Goal: Task Accomplishment & Management: Manage account settings

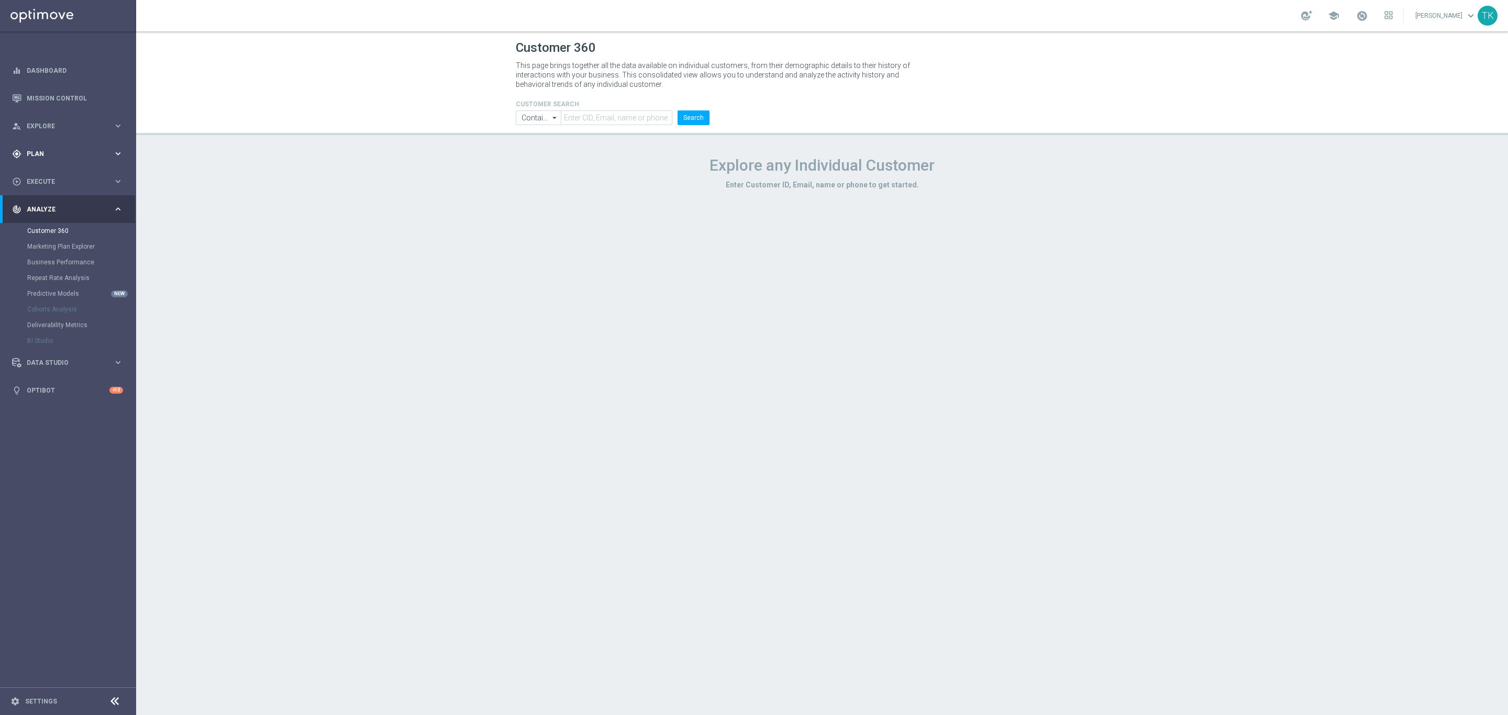
click at [35, 152] on span "Plan" at bounding box center [70, 154] width 86 height 6
click at [49, 175] on link "Target Groups" at bounding box center [68, 175] width 82 height 8
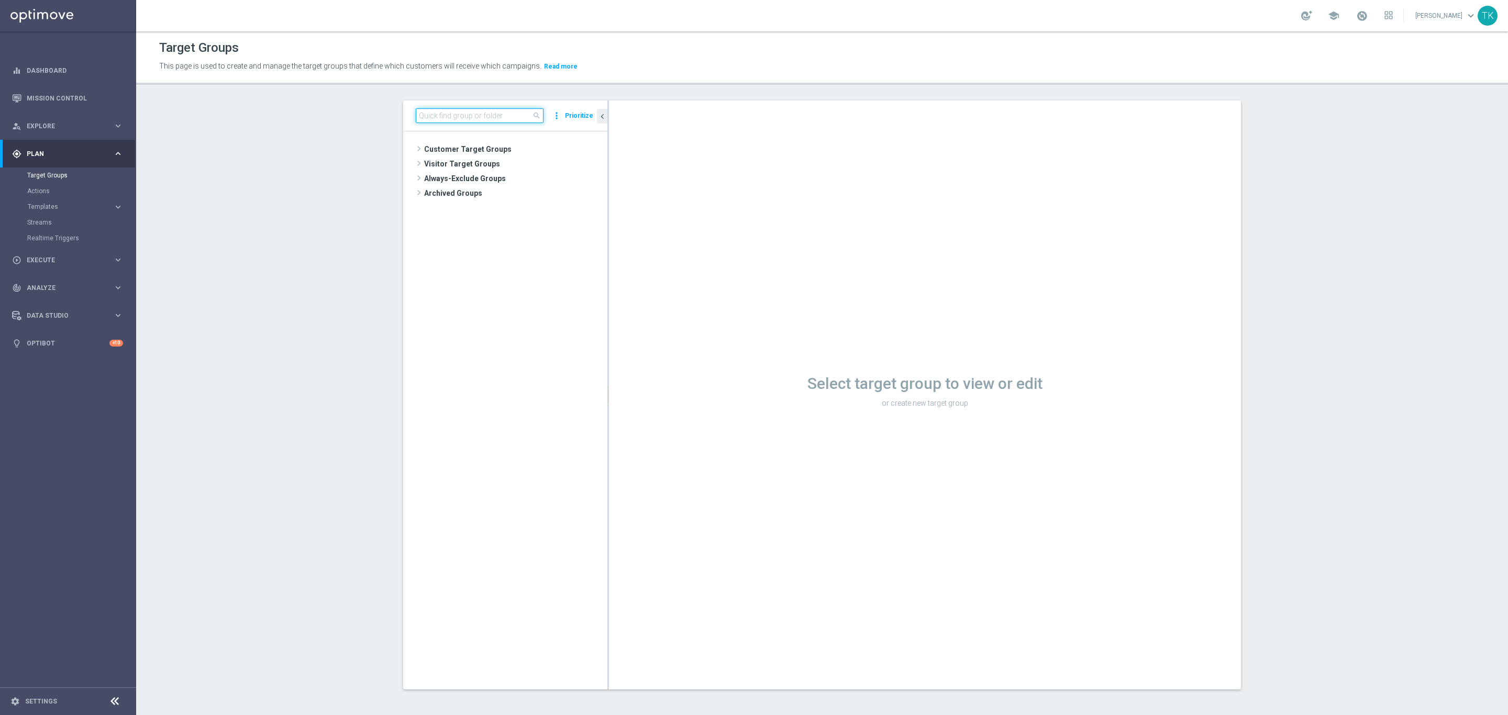
click at [437, 115] on input at bounding box center [480, 115] width 128 height 15
paste input "E_ALL_TARGET_ZBR_200 PLN 1DEPO_020925"
type input "E_ALL_TARGET_ZBR_200 PLN 1DEPO_020925"
click at [492, 178] on span "E_ALL_TARGET_ZBR_200 PLN 1DEPO_020925" at bounding box center [520, 179] width 128 height 9
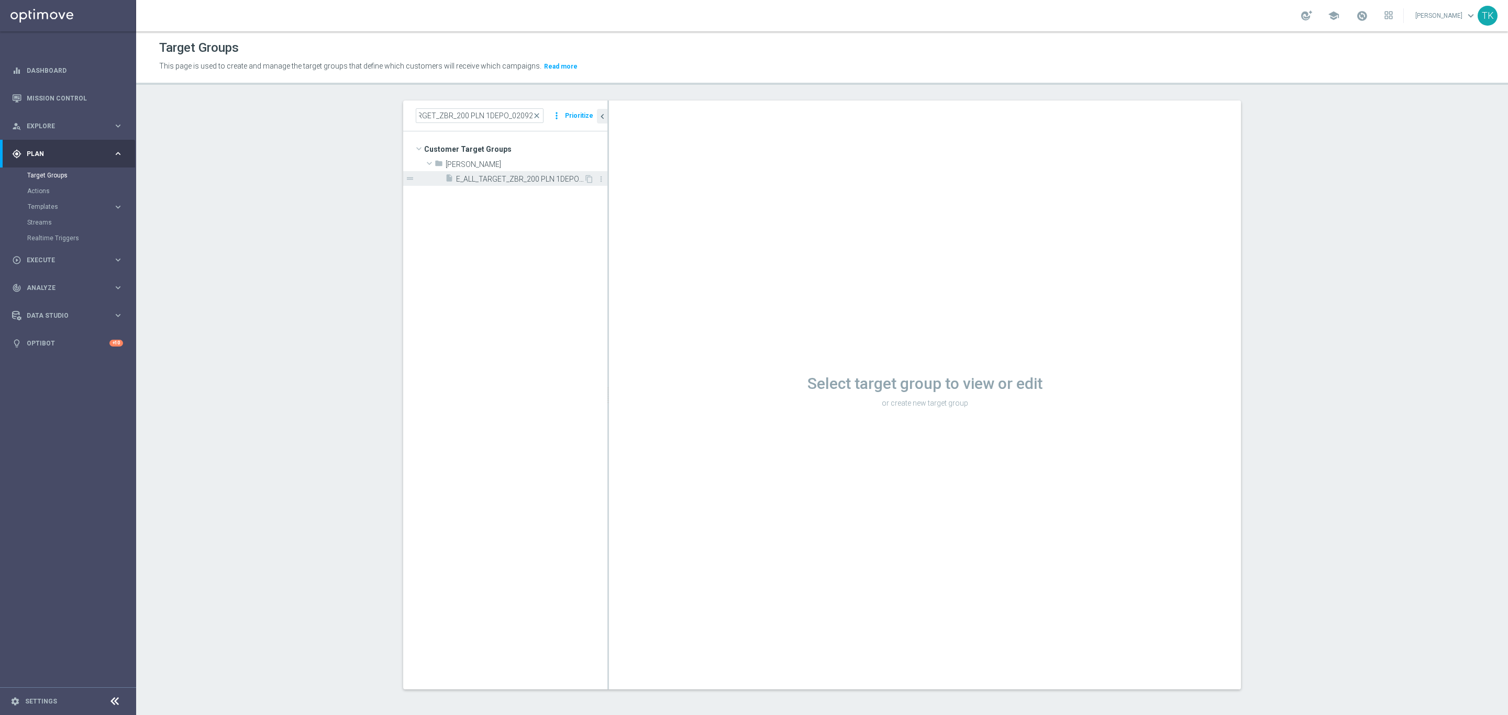
scroll to position [0, 0]
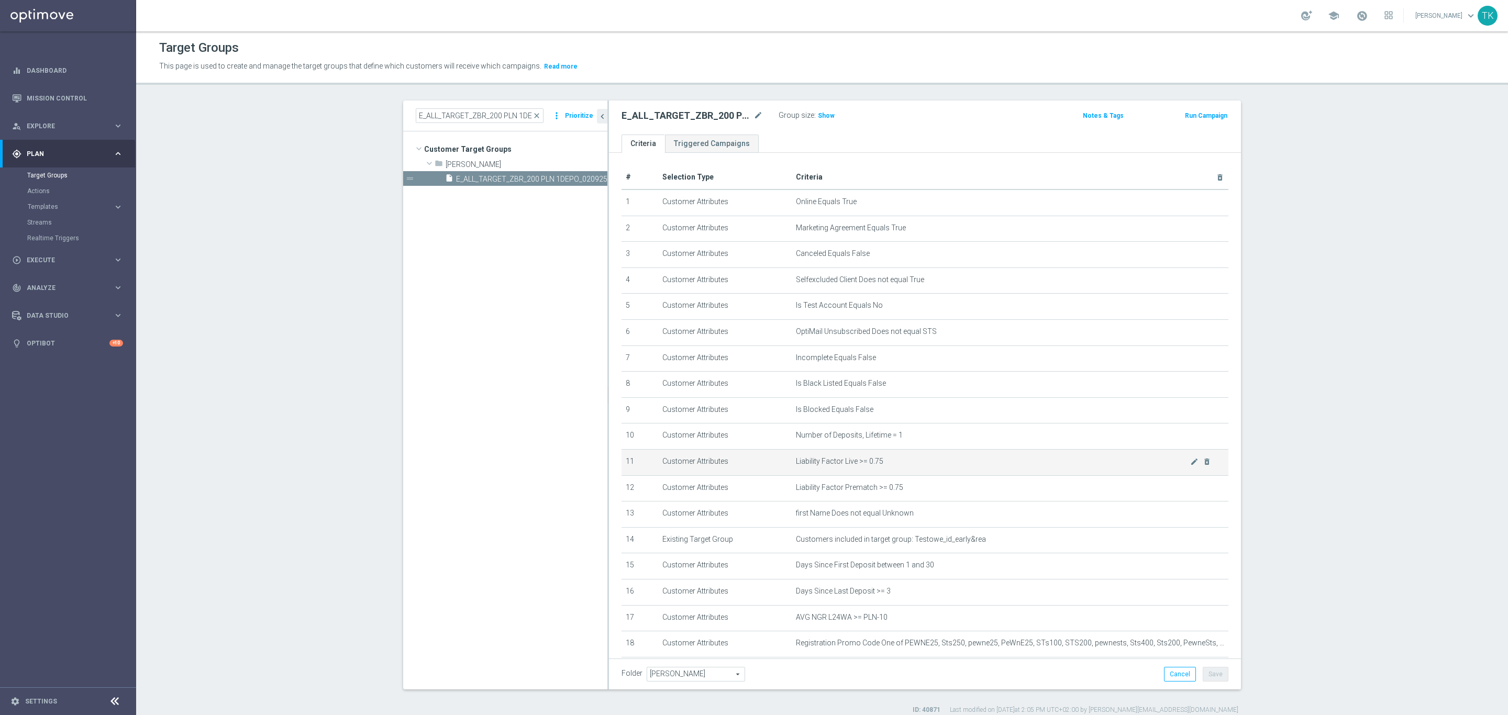
scroll to position [60, 0]
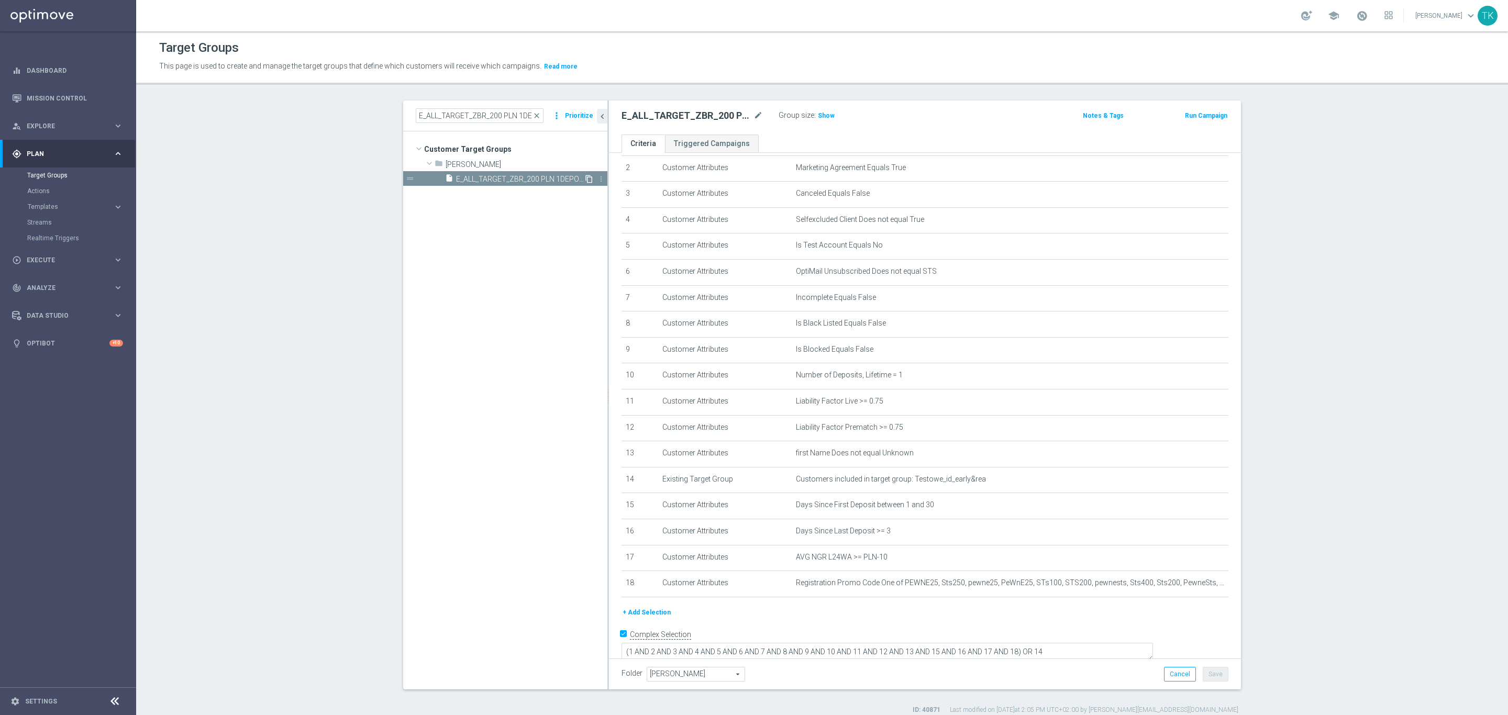
click at [585, 179] on icon "content_copy" at bounding box center [589, 179] width 8 height 8
click at [754, 114] on icon "mode_edit" at bounding box center [758, 115] width 9 height 13
type input "E_ALL_TARGET_DEPO_50 TO 250 PLN 3DEPO_020925"
click at [902, 126] on div "E_ALL_TARGET_DEPO_50 TO 250 PLN 3DEPO_020925 Group size : Show Notes & Tags Run…" at bounding box center [925, 118] width 632 height 34
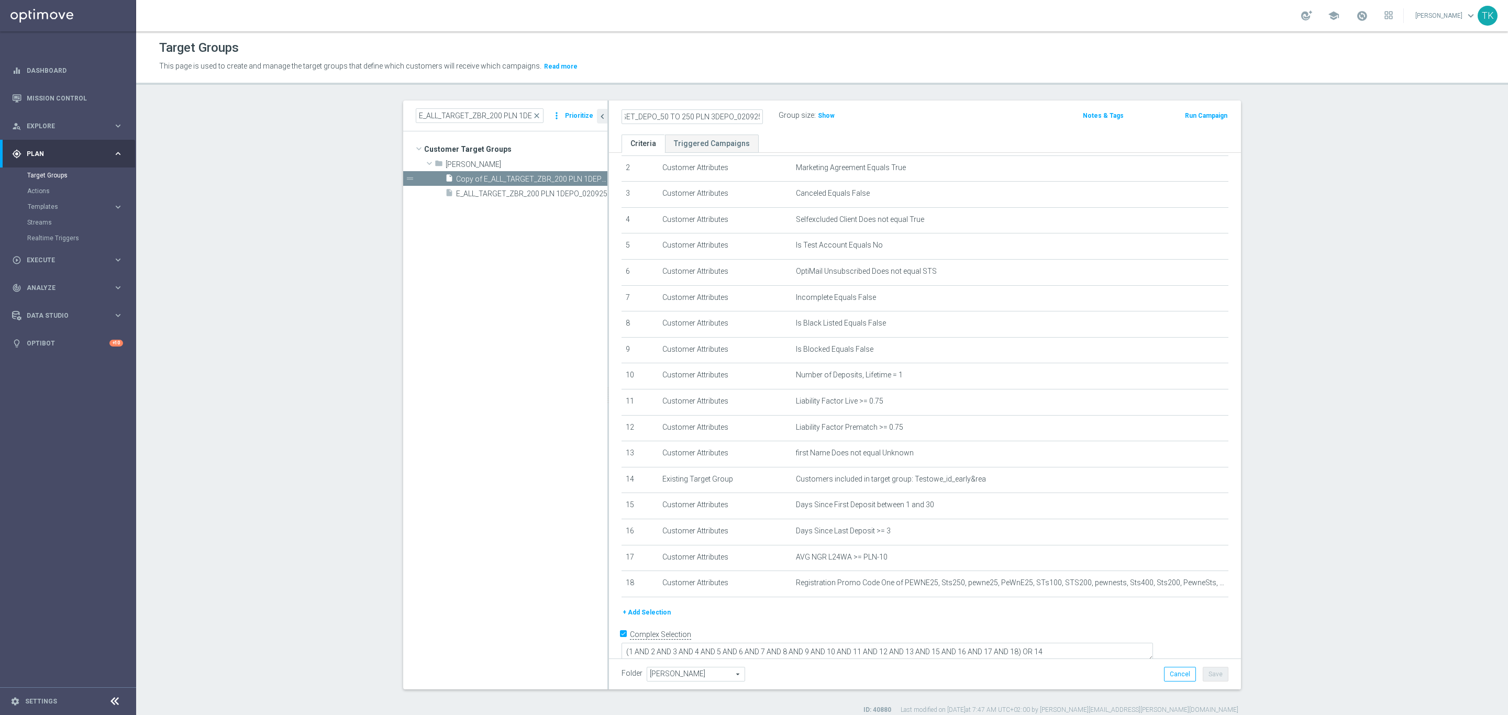
scroll to position [0, 0]
click at [1217, 670] on button "Save" at bounding box center [1216, 674] width 26 height 15
click at [473, 115] on input "E_ALL_TARGET_ZBR_200 PLN 1DEPO_020925" at bounding box center [480, 115] width 128 height 15
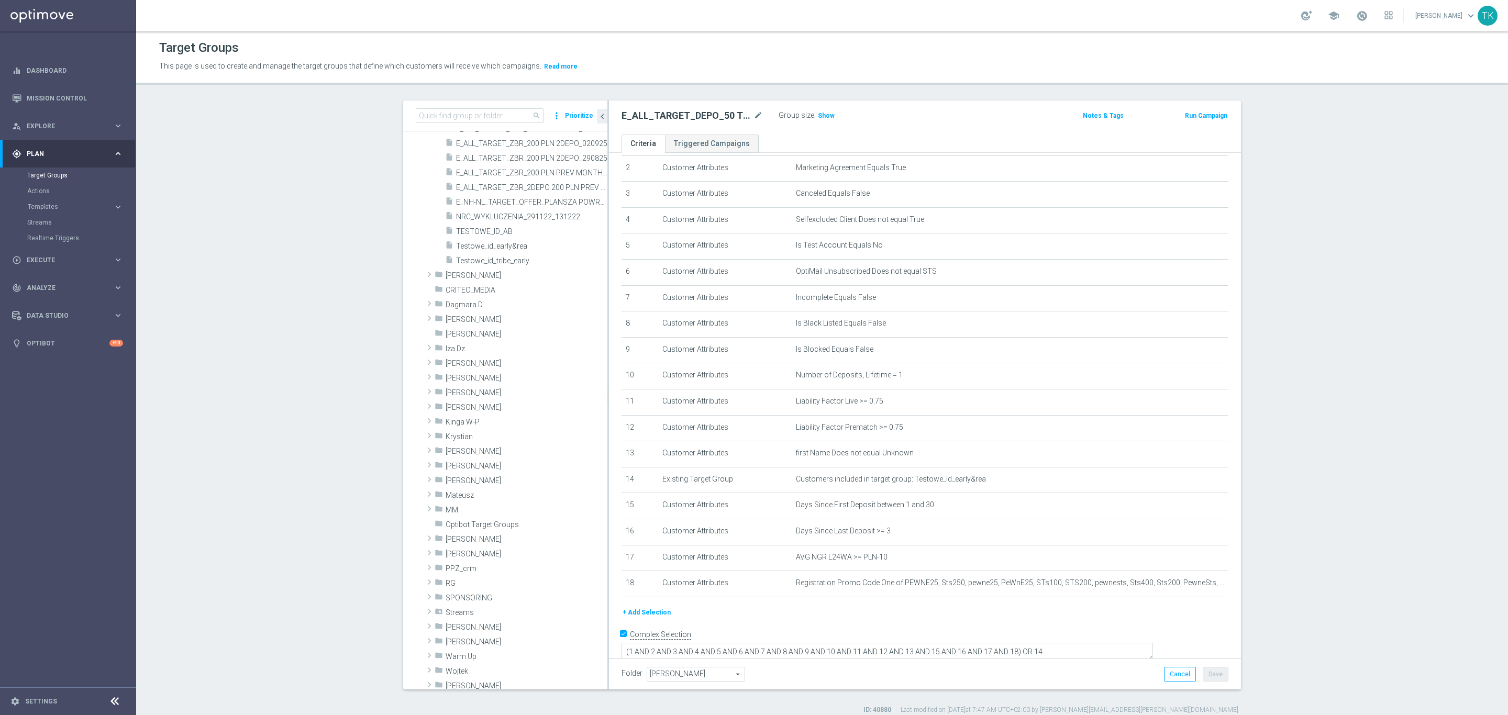
scroll to position [1986, 0]
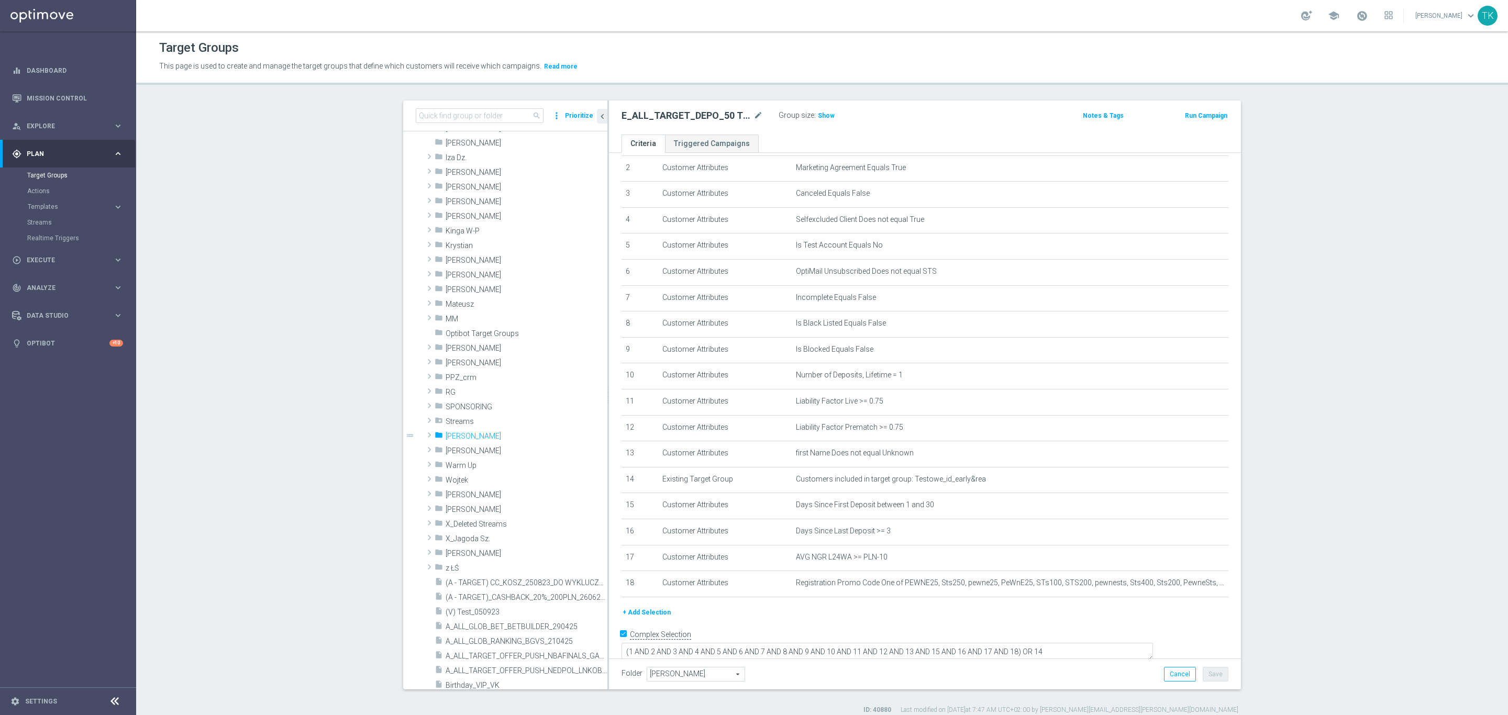
type input "[PERSON_NAME]"
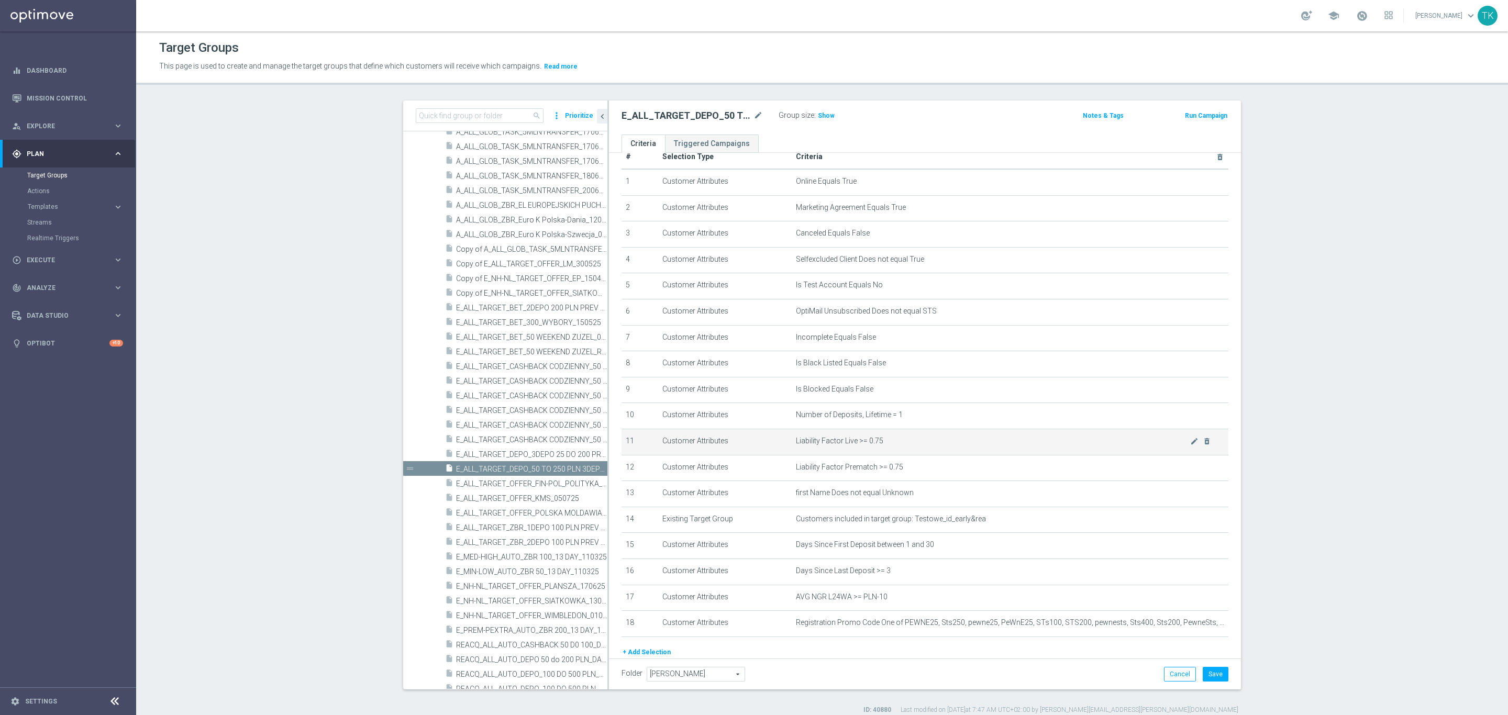
scroll to position [0, 0]
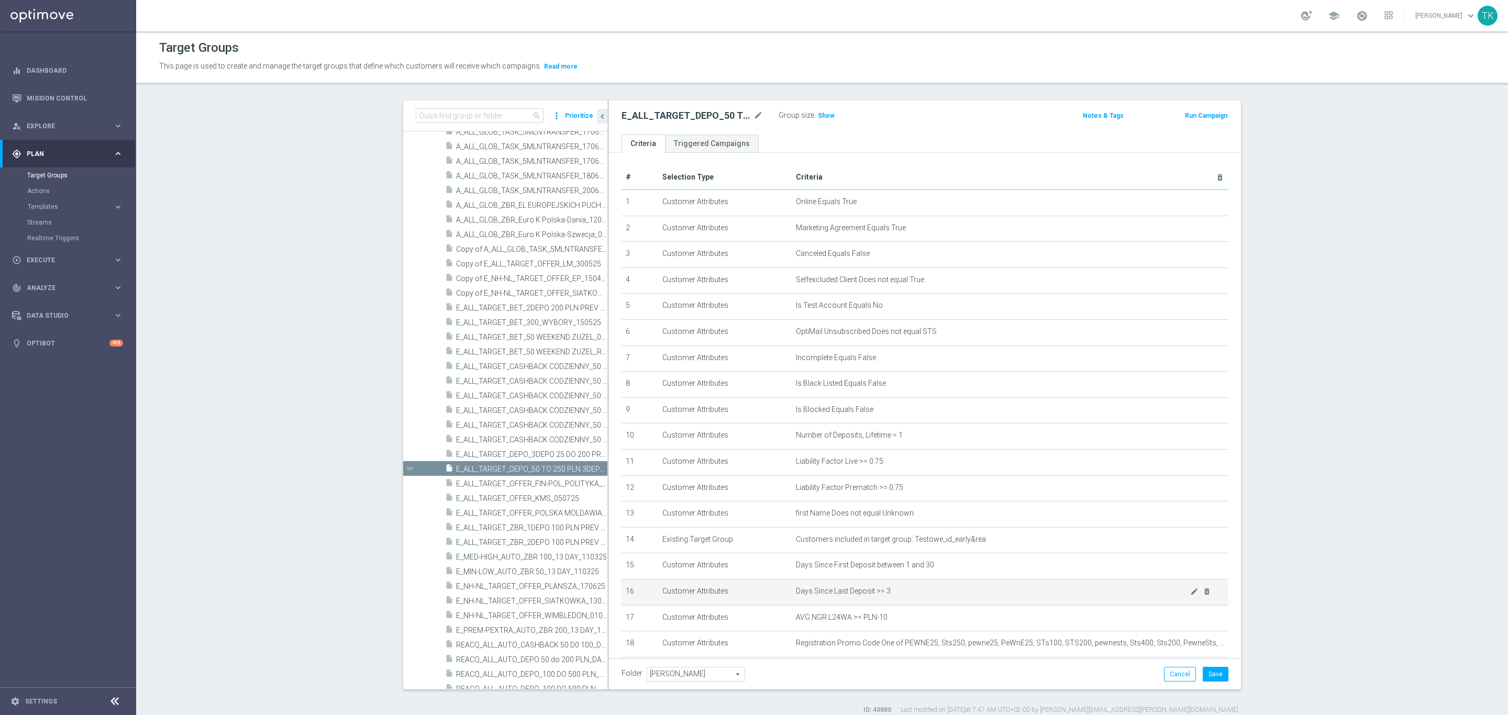
click at [1191, 585] on td "Days Since Last Deposit >= 3 mode_edit delete_forever" at bounding box center [1010, 592] width 437 height 26
click at [1203, 588] on icon "delete_forever" at bounding box center [1207, 592] width 8 height 8
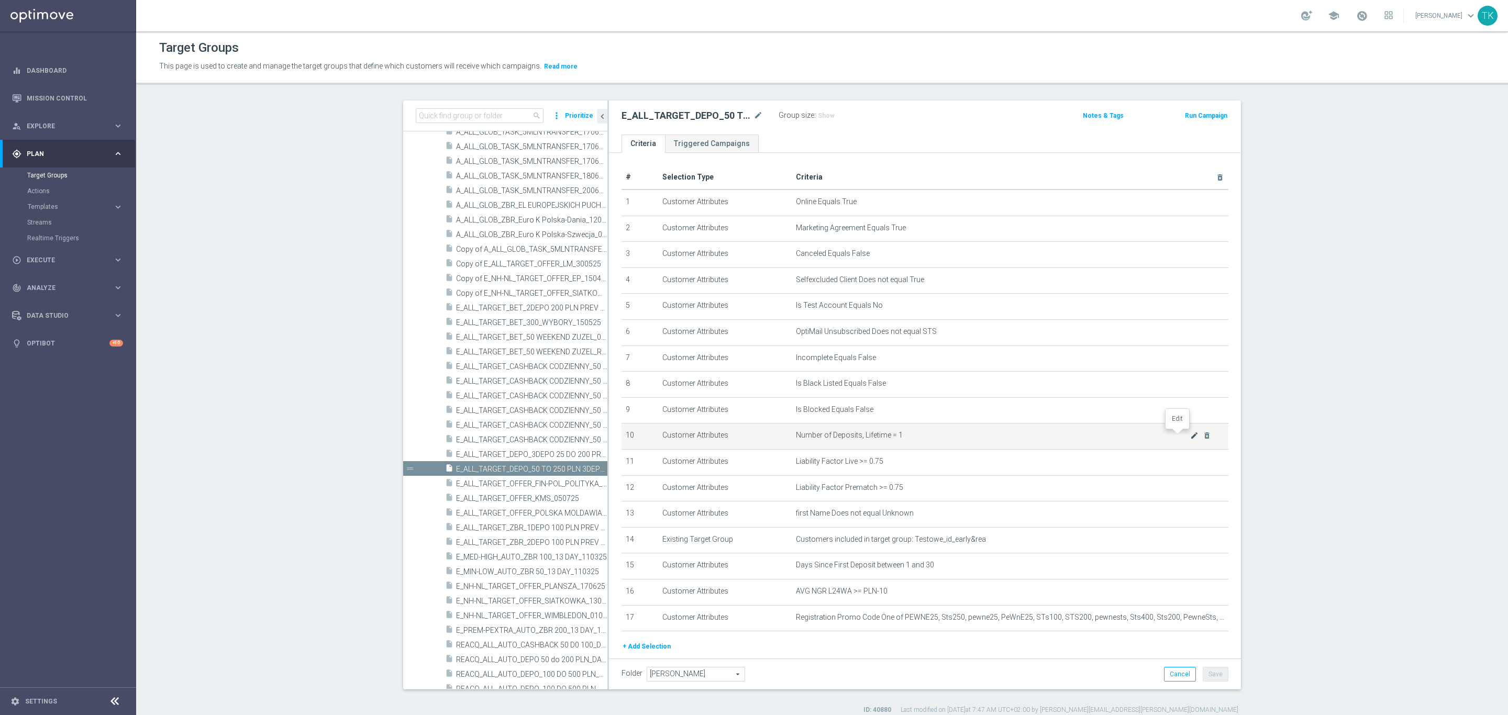
click at [1190, 435] on icon "mode_edit" at bounding box center [1194, 435] width 8 height 8
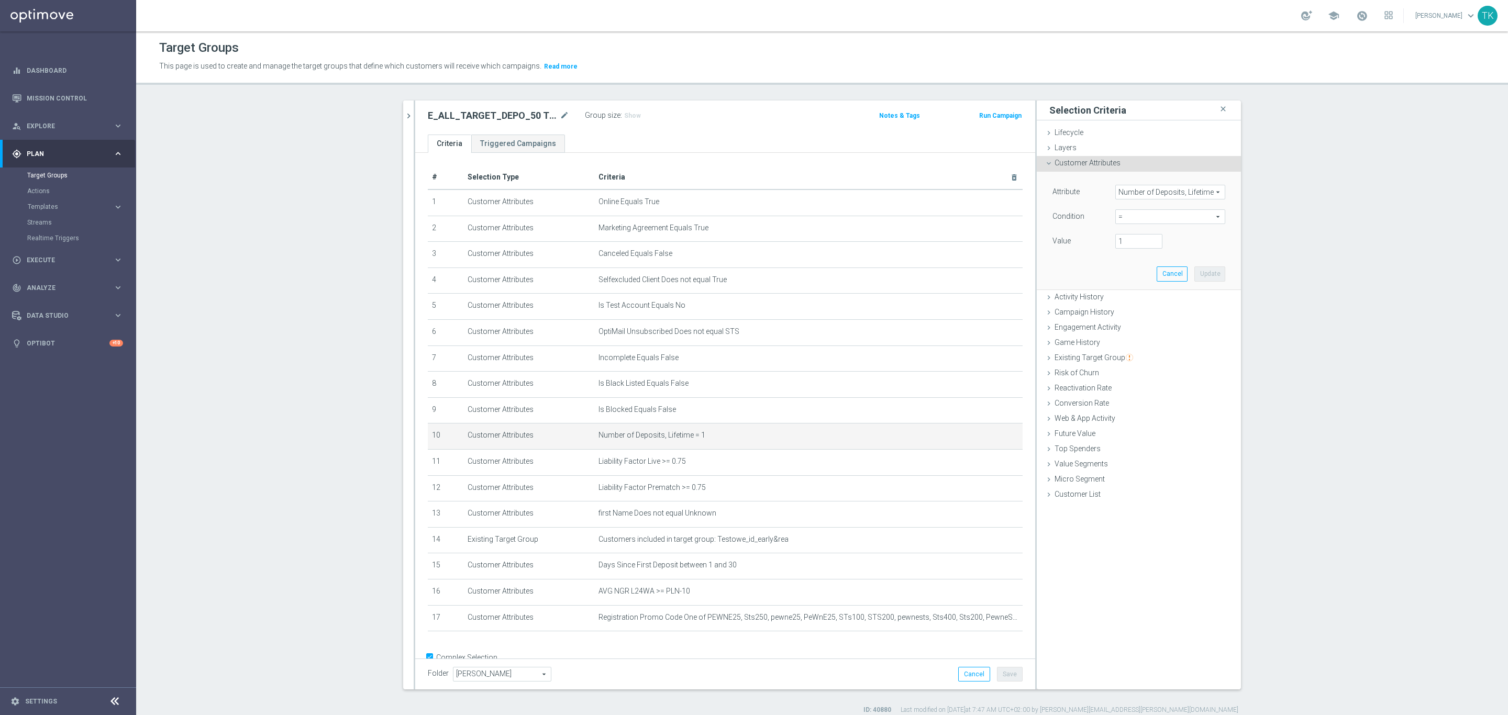
click at [1125, 217] on span "=" at bounding box center [1170, 217] width 109 height 14
click at [1139, 300] on span ">=" at bounding box center [1170, 300] width 99 height 8
type input ">="
click at [1132, 239] on input "number" at bounding box center [1138, 241] width 47 height 15
type input "3"
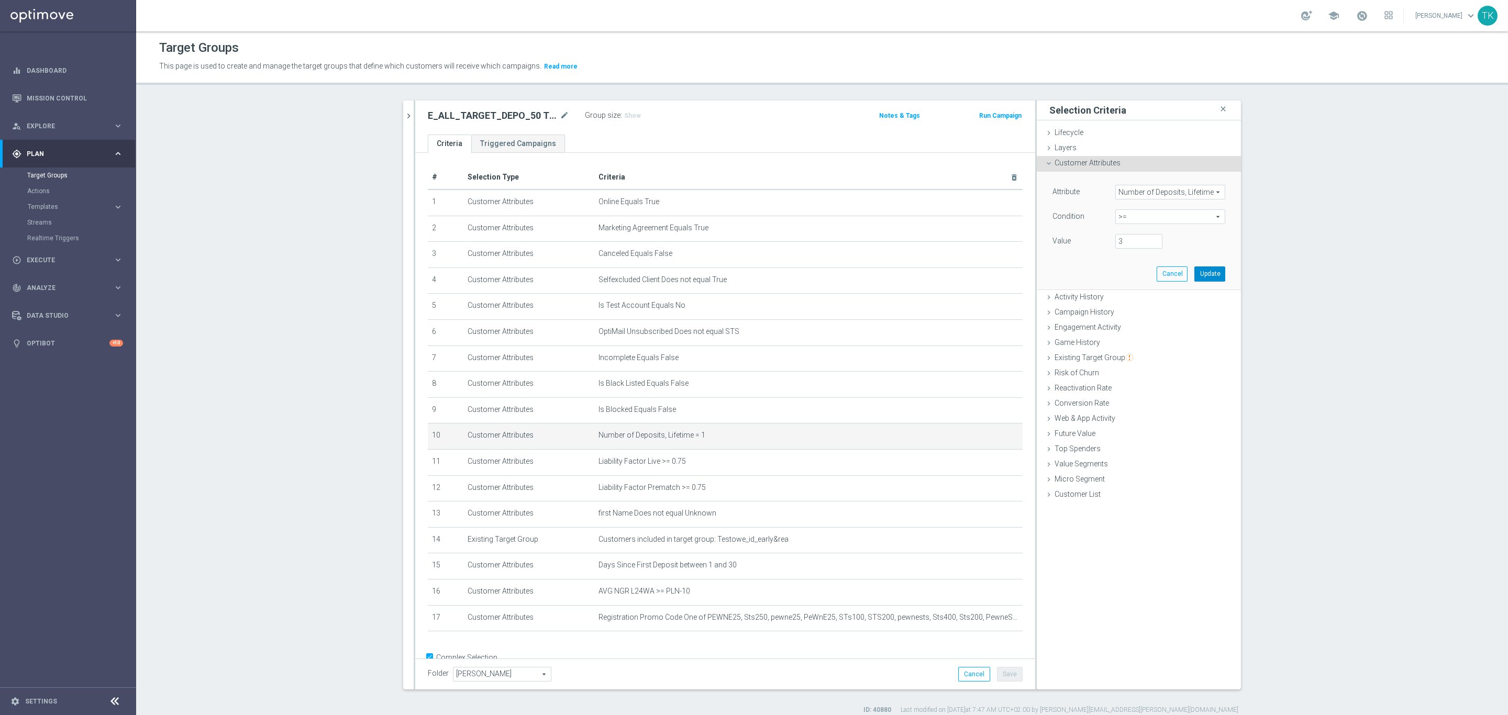
click at [1194, 277] on button "Update" at bounding box center [1209, 274] width 31 height 15
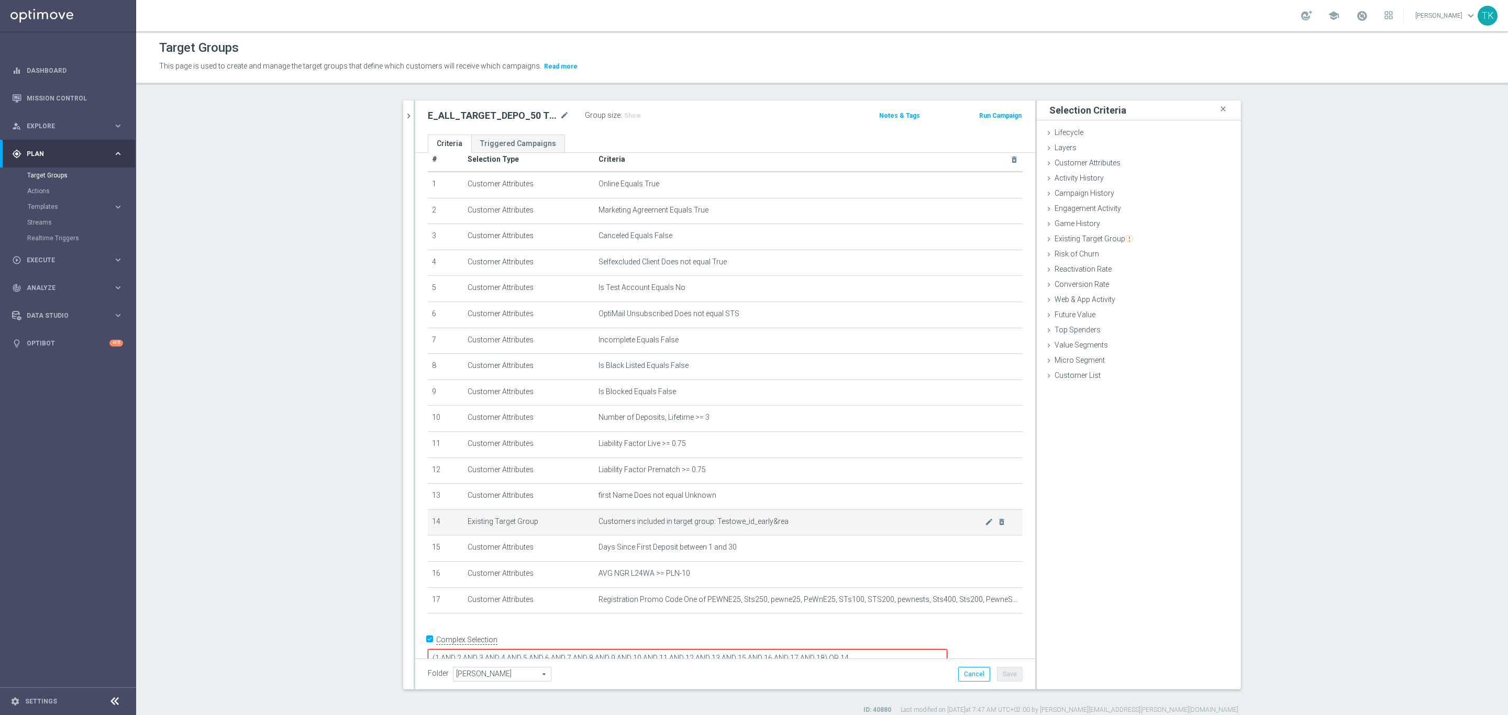
scroll to position [24, 0]
click at [893, 644] on textarea "(1 AND 2 AND 3 AND 4 AND 5 AND 6 AND 7 AND 8 AND 9 AND 10 AND 11 AND 12 AND 13 …" at bounding box center [687, 653] width 519 height 18
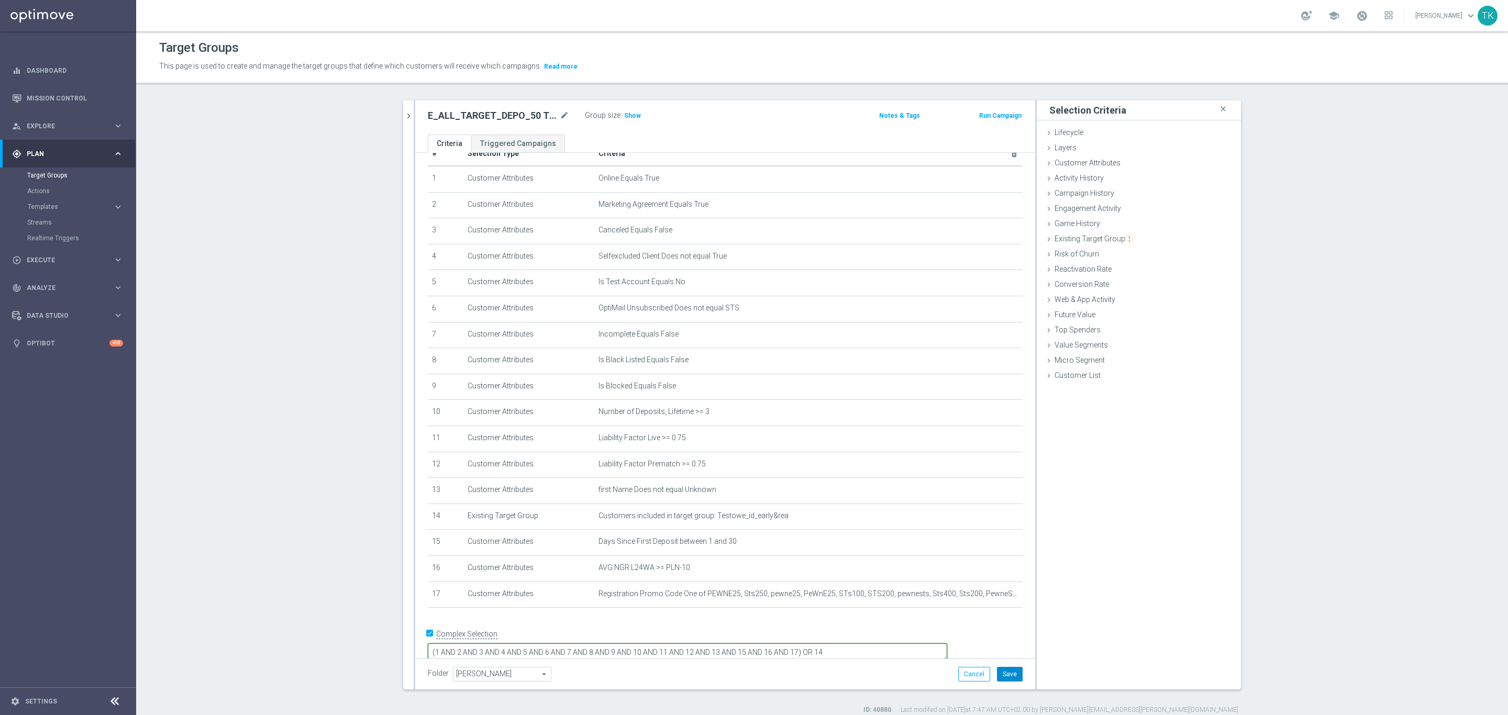
type textarea "(1 AND 2 AND 3 AND 4 AND 5 AND 6 AND 7 AND 8 AND 9 AND 10 AND 11 AND 12 AND 13 …"
click at [1013, 674] on button "Save" at bounding box center [1010, 674] width 26 height 15
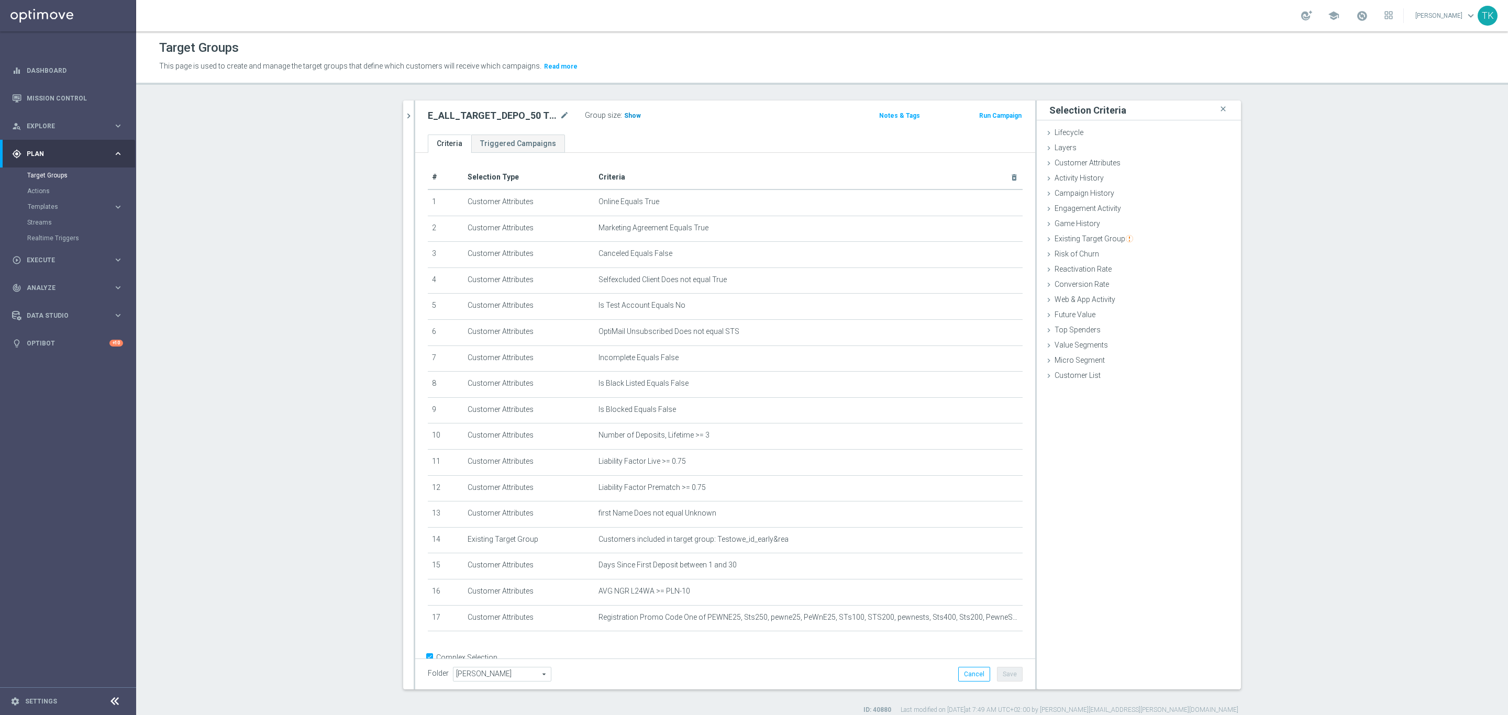
click at [626, 118] on span "Show" at bounding box center [632, 115] width 17 height 7
click at [46, 205] on span "Templates" at bounding box center [65, 207] width 75 height 6
click at [45, 222] on link "Optimail" at bounding box center [70, 222] width 76 height 8
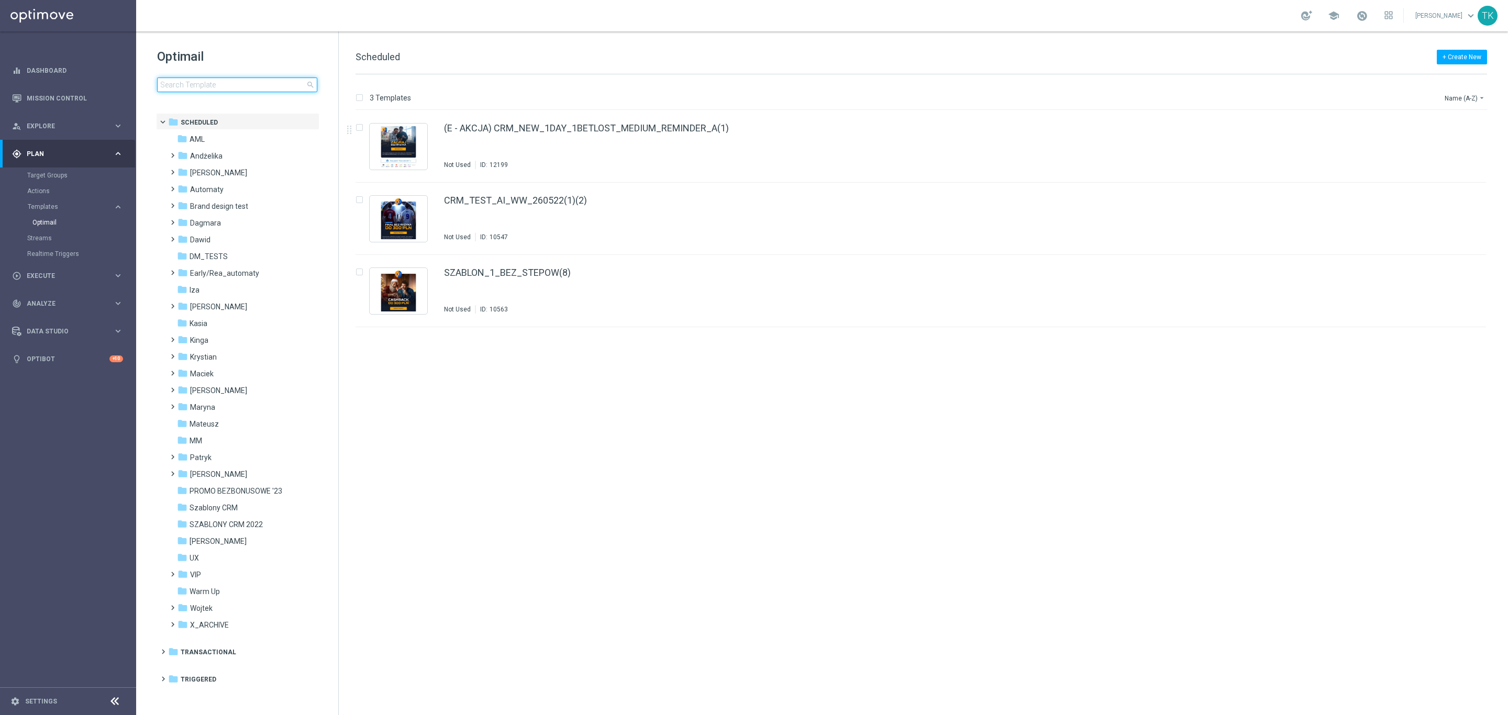
click at [222, 90] on input at bounding box center [237, 85] width 160 height 15
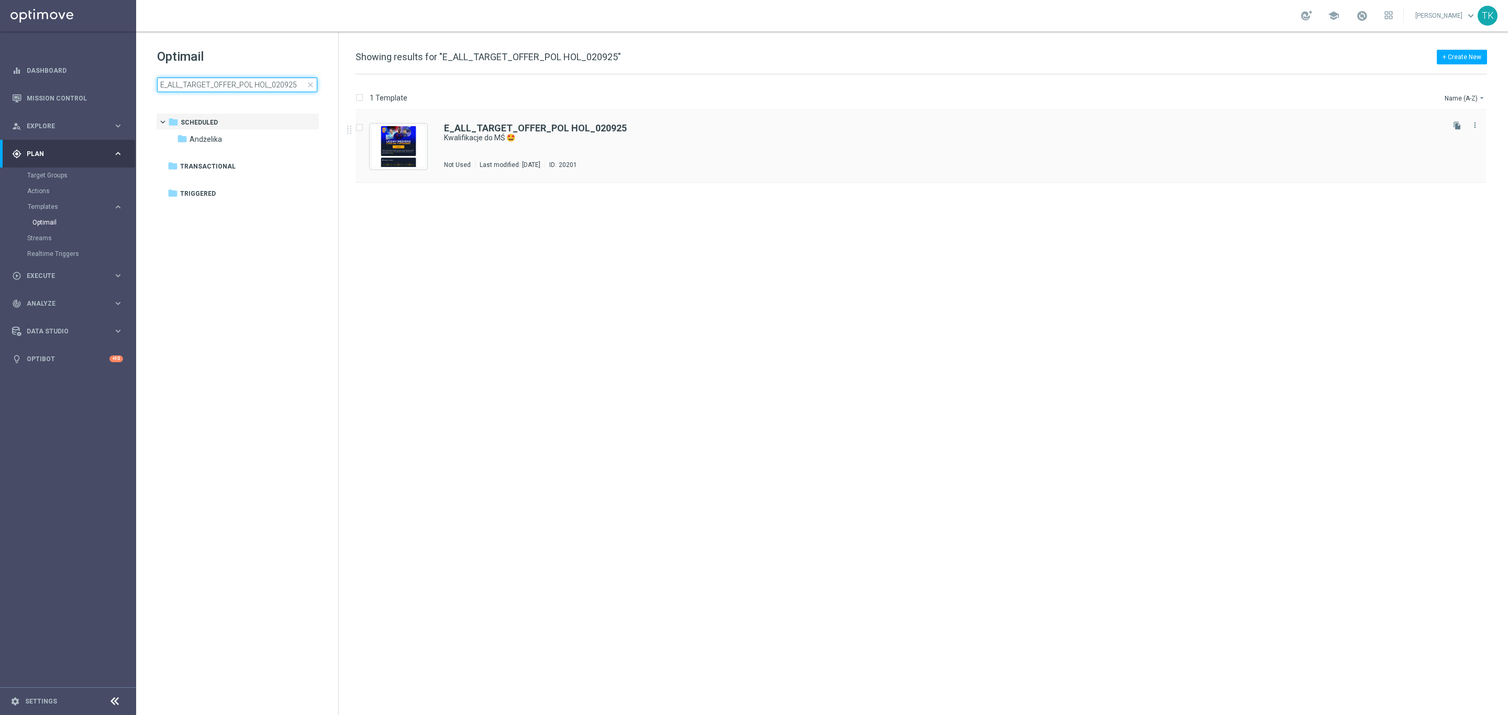
type input "E_ALL_TARGET_OFFER_POL HOL_020925"
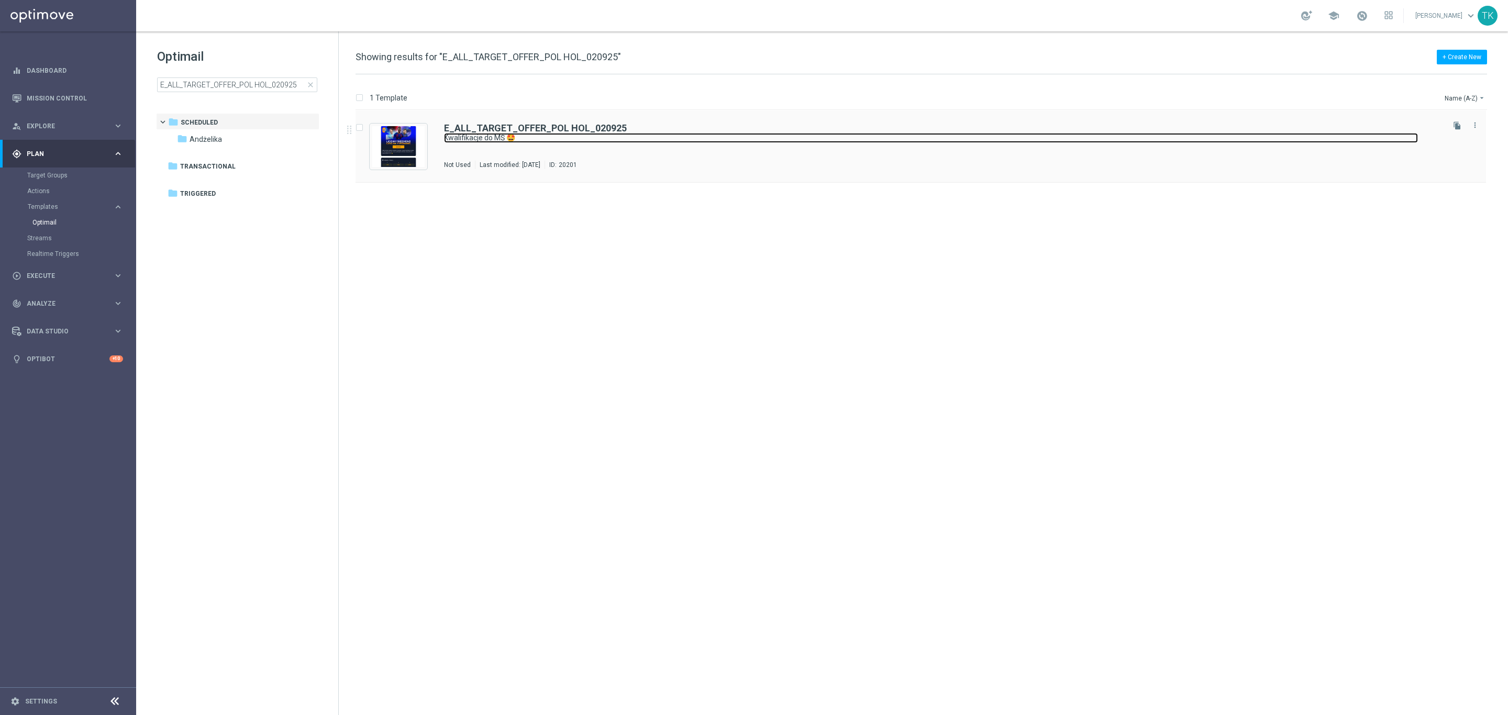
click at [564, 140] on link "Kwalifikacje do MŚ 🤩" at bounding box center [931, 138] width 974 height 10
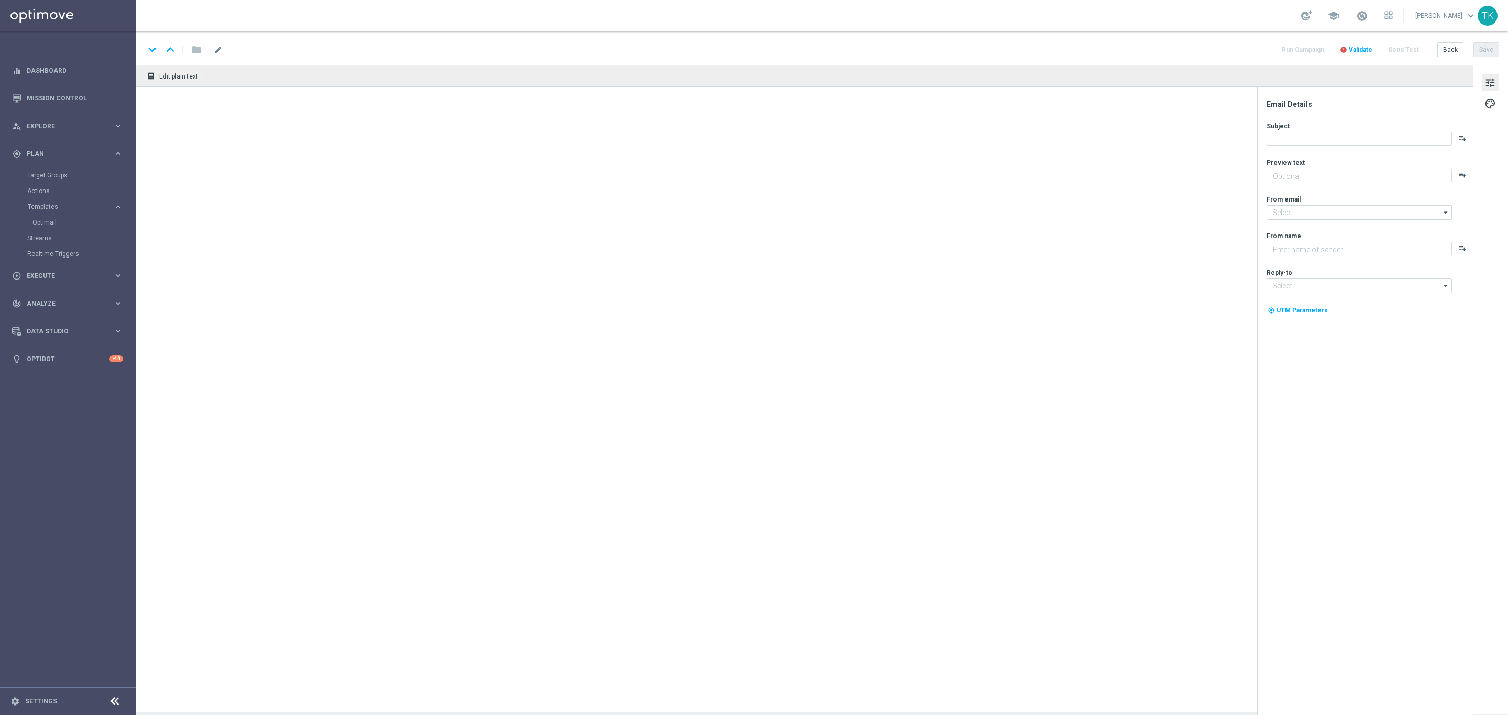
type textarea "Nasza reprezentacja powalczy z Holandią 💪"
type textarea "STS"
type input "[EMAIL_ADDRESS][DOMAIN_NAME]"
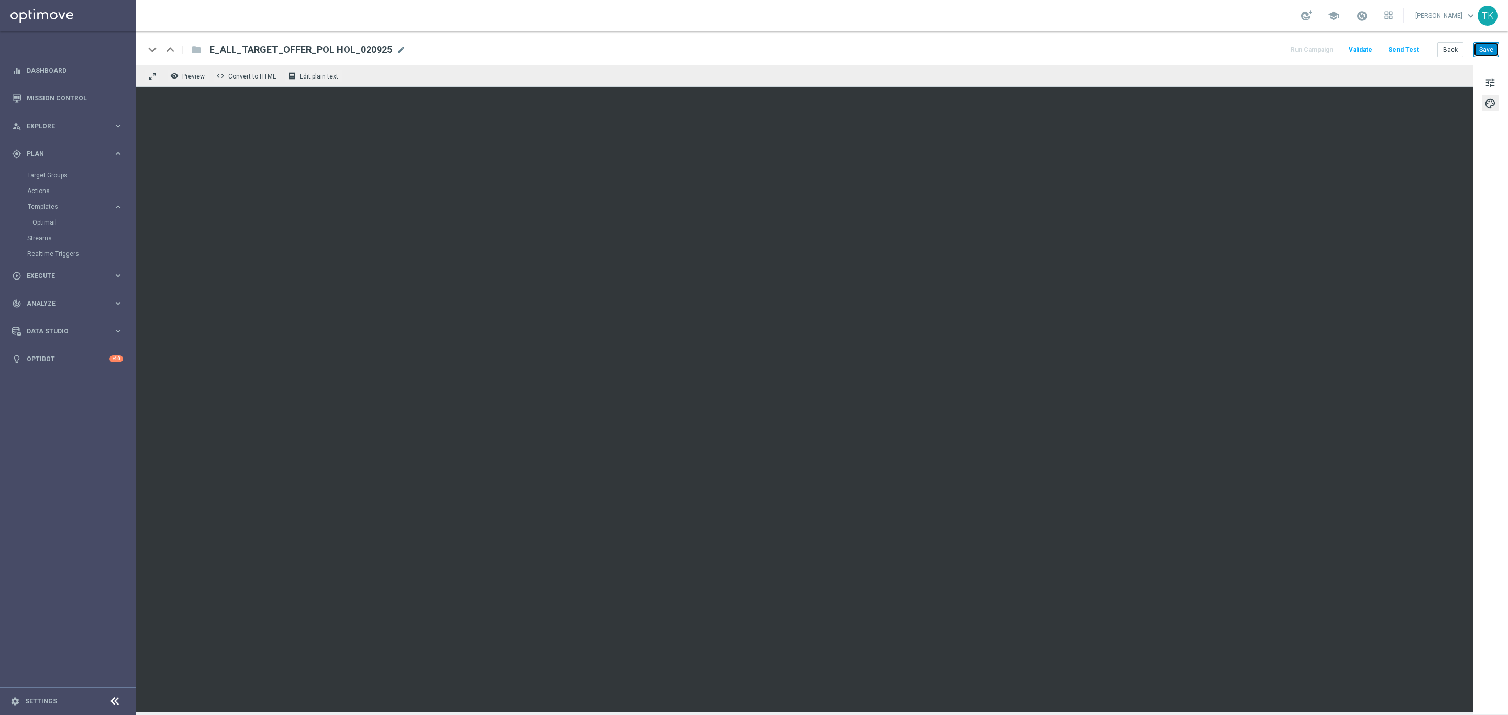
click at [1488, 50] on button "Save" at bounding box center [1487, 49] width 26 height 15
click at [1485, 49] on button "Save" at bounding box center [1487, 49] width 26 height 15
click at [1482, 49] on button "Save" at bounding box center [1487, 49] width 26 height 15
click at [1487, 50] on button "Save" at bounding box center [1487, 49] width 26 height 15
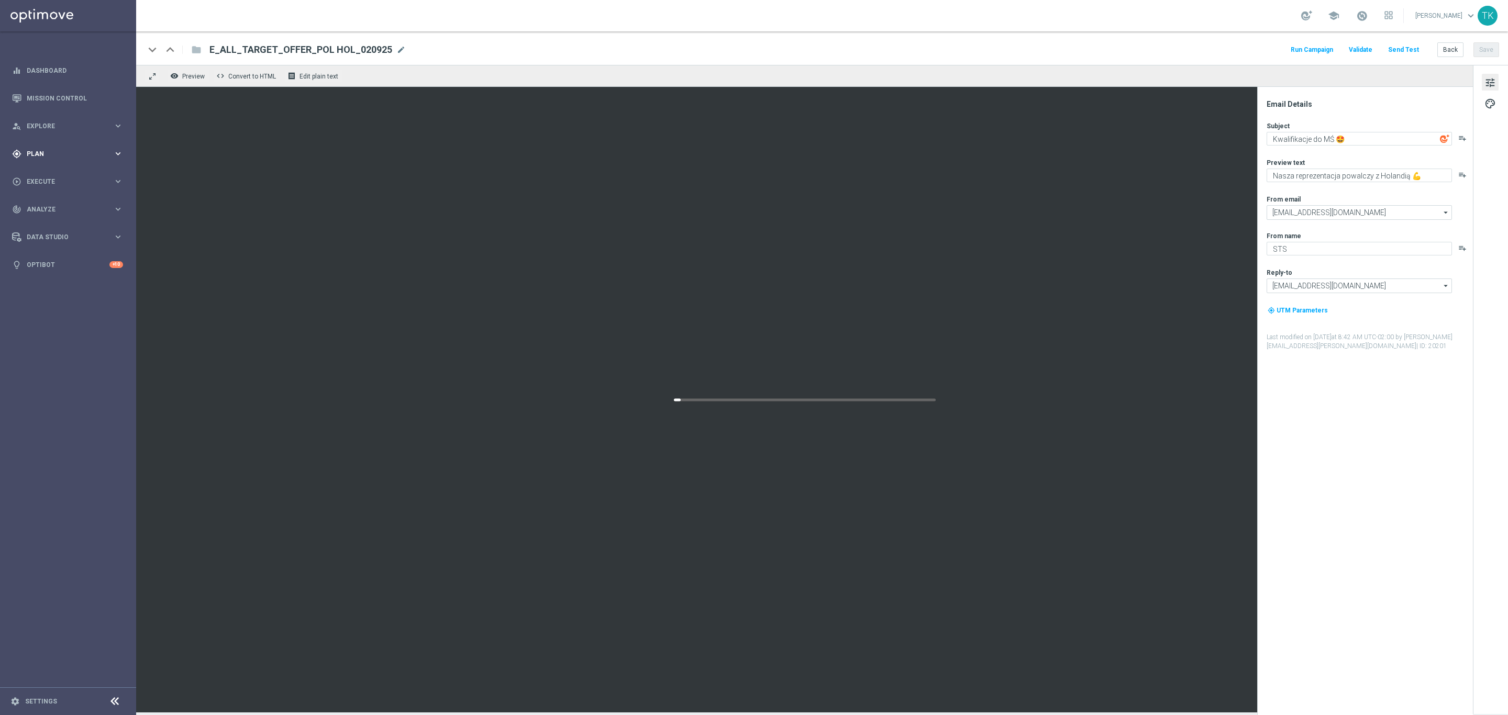
click at [35, 148] on div "gps_fixed Plan keyboard_arrow_right" at bounding box center [67, 154] width 135 height 28
click at [46, 180] on div "Target Groups" at bounding box center [81, 176] width 108 height 16
click at [46, 174] on link "Target Groups" at bounding box center [68, 175] width 82 height 8
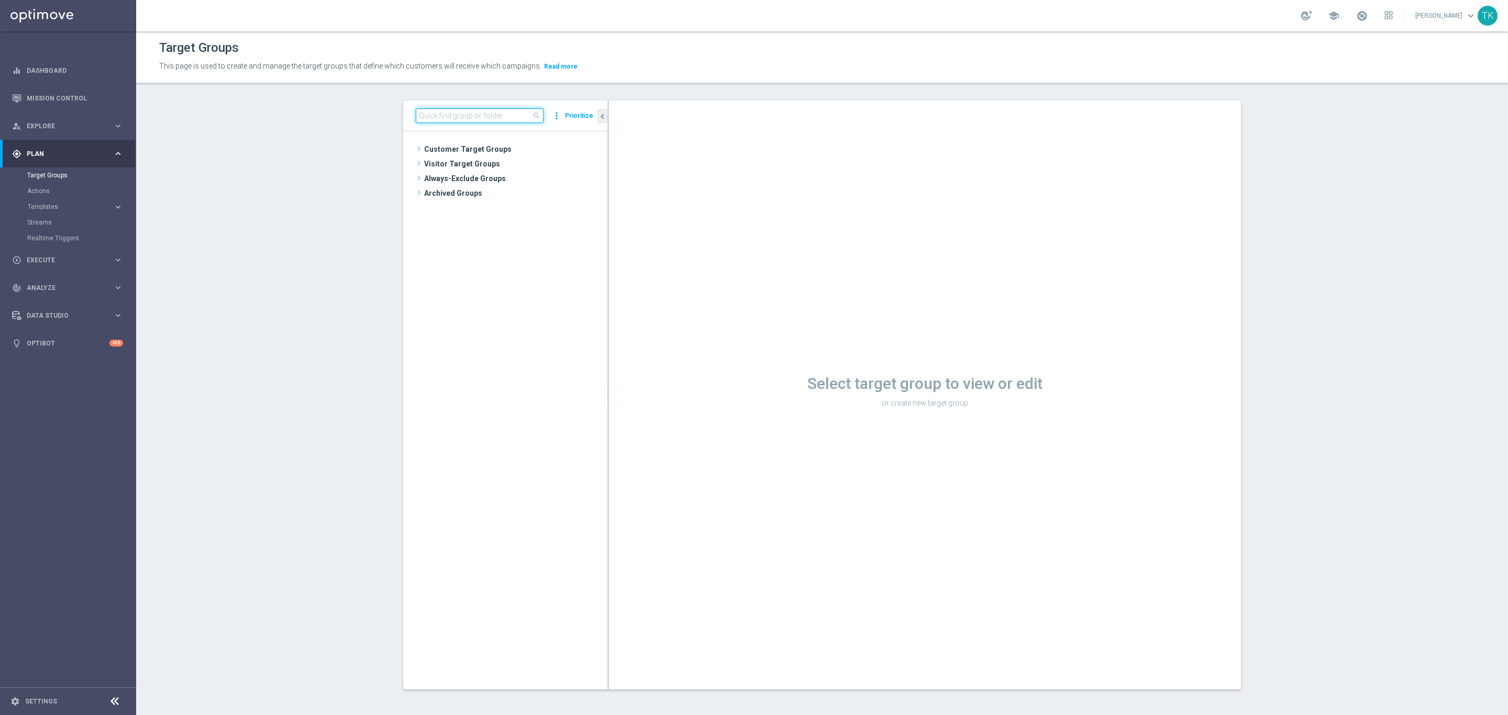
click at [444, 112] on input at bounding box center [480, 115] width 128 height 15
paste input "E_ALL_TARGET_OFFER_POL HOL_020925"
drag, startPoint x: 471, startPoint y: 115, endPoint x: 544, endPoint y: 130, distance: 74.0
click at [544, 130] on div "E_ALL_TARGET_OFFER_POL HOL_020925 close more_vert Prioritize" at bounding box center [505, 116] width 204 height 31
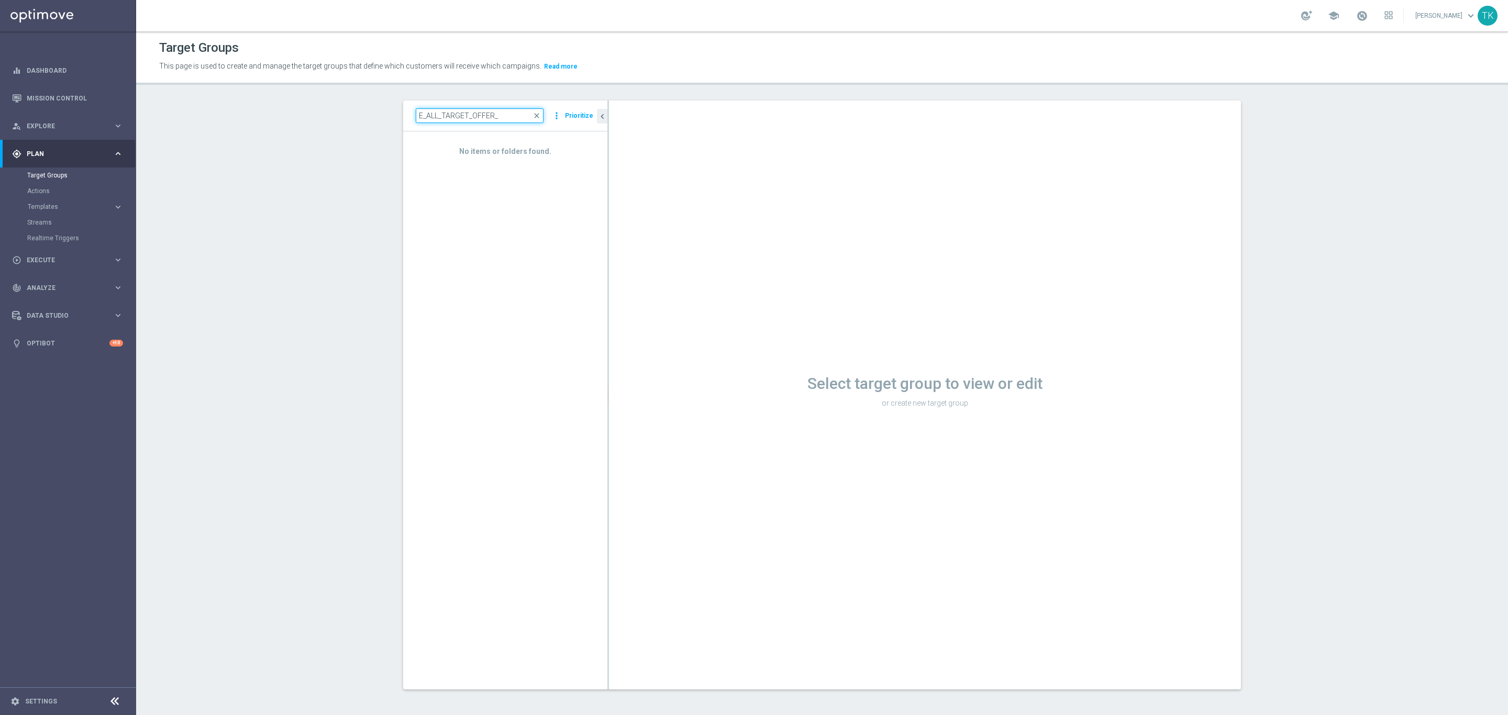
scroll to position [0, 0]
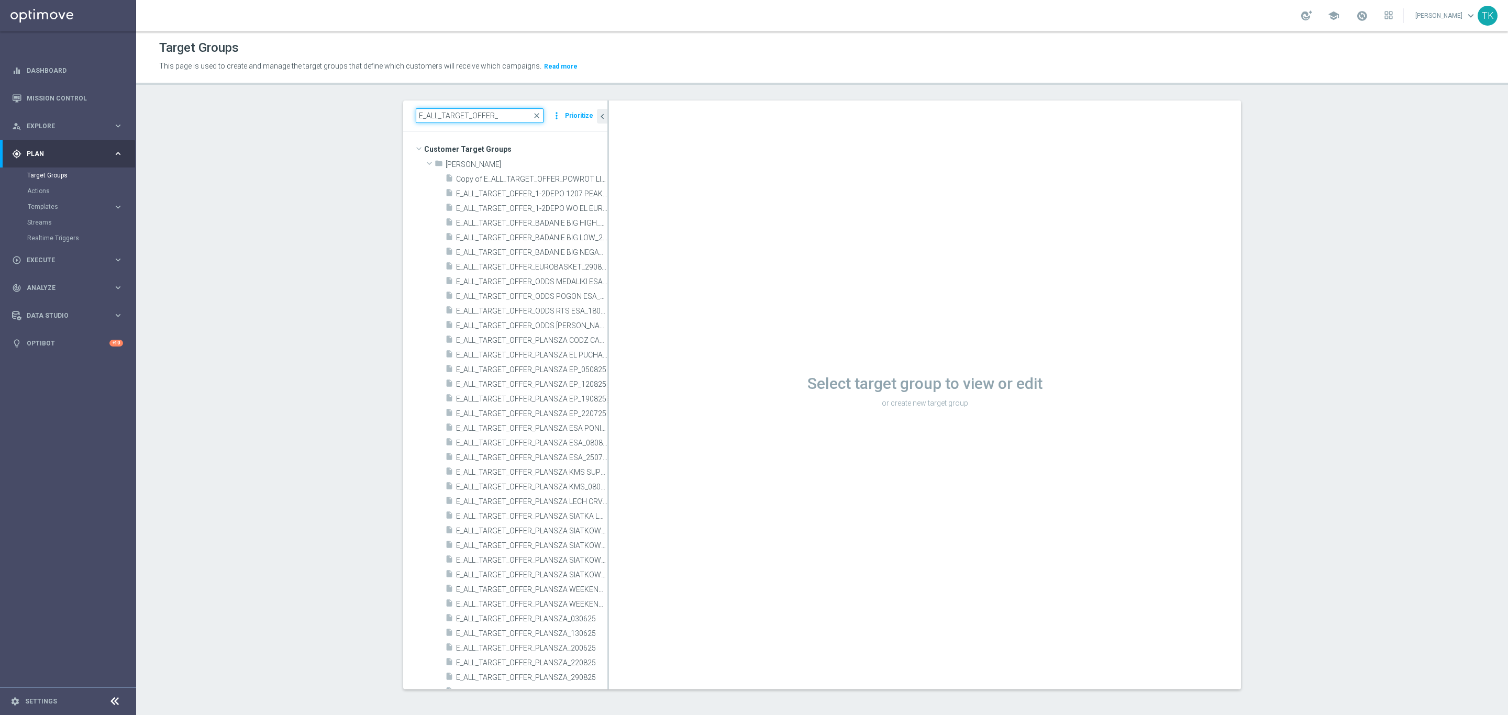
type input "E_ALL_TARGET_OFFER_"
click at [609, 319] on div "Select target group to view or edit or create new target group" at bounding box center [925, 395] width 632 height 589
drag, startPoint x: 602, startPoint y: 283, endPoint x: 603, endPoint y: 269, distance: 14.2
click at [609, 270] on div "Select target group to view or edit or create new target group" at bounding box center [925, 395] width 632 height 589
drag, startPoint x: 602, startPoint y: 251, endPoint x: 689, endPoint y: 255, distance: 87.0
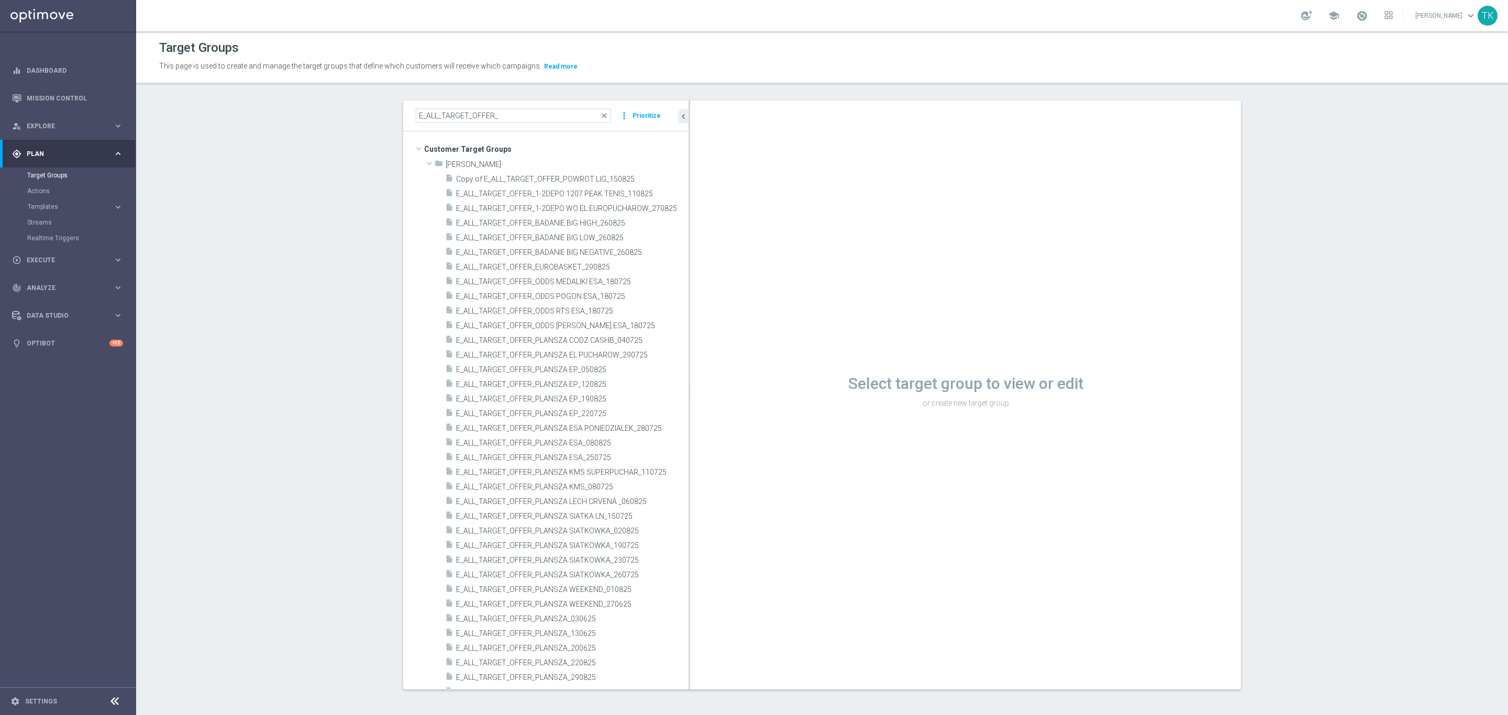
click at [689, 255] on as-split "E_ALL_TARGET_OFFER_ close more_vert Prioritize Customer Target Groups library_a…" at bounding box center [822, 395] width 838 height 589
click at [591, 179] on span "Copy of E_ALL_TARGET_OFFER_POWROT LIG_150825" at bounding box center [559, 179] width 207 height 9
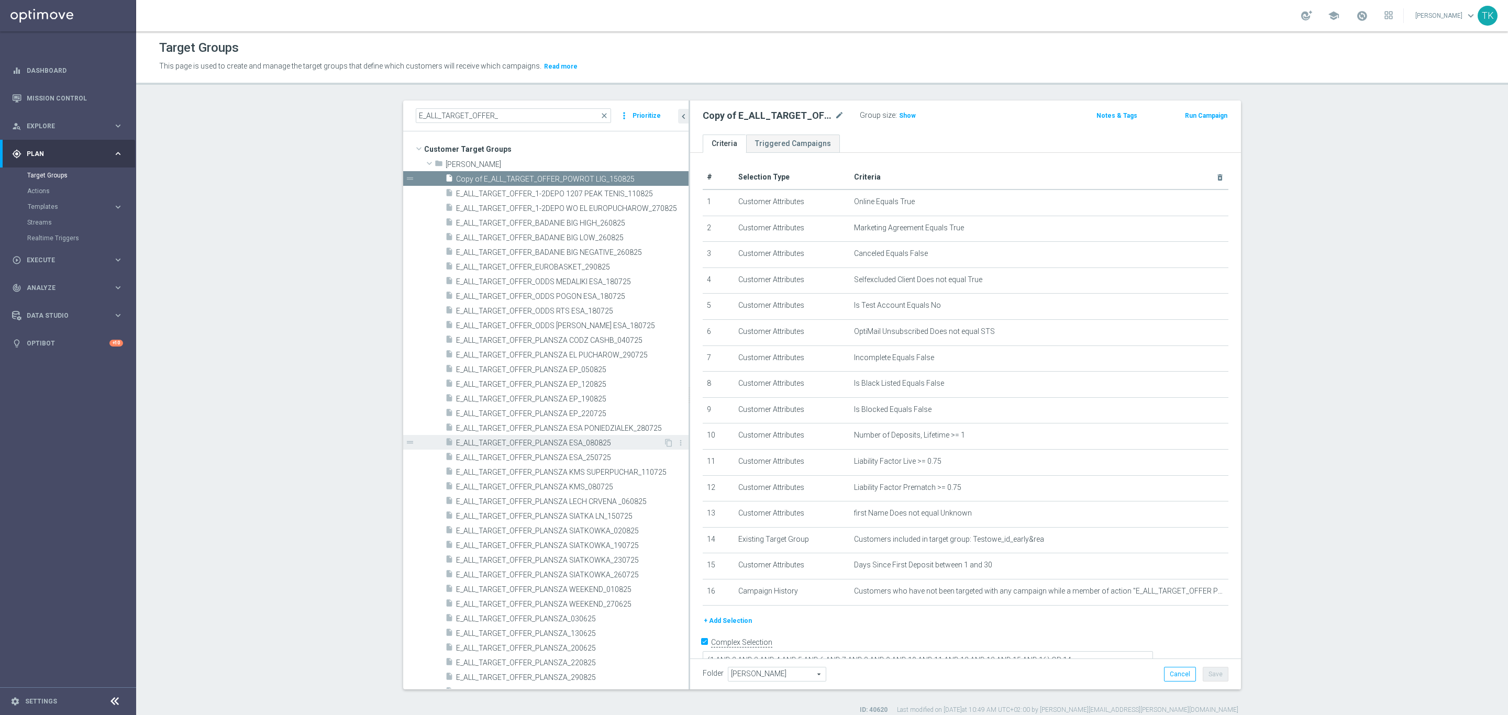
click at [588, 440] on span "E_ALL_TARGET_OFFER_PLANSZA ESA_080825" at bounding box center [559, 443] width 207 height 9
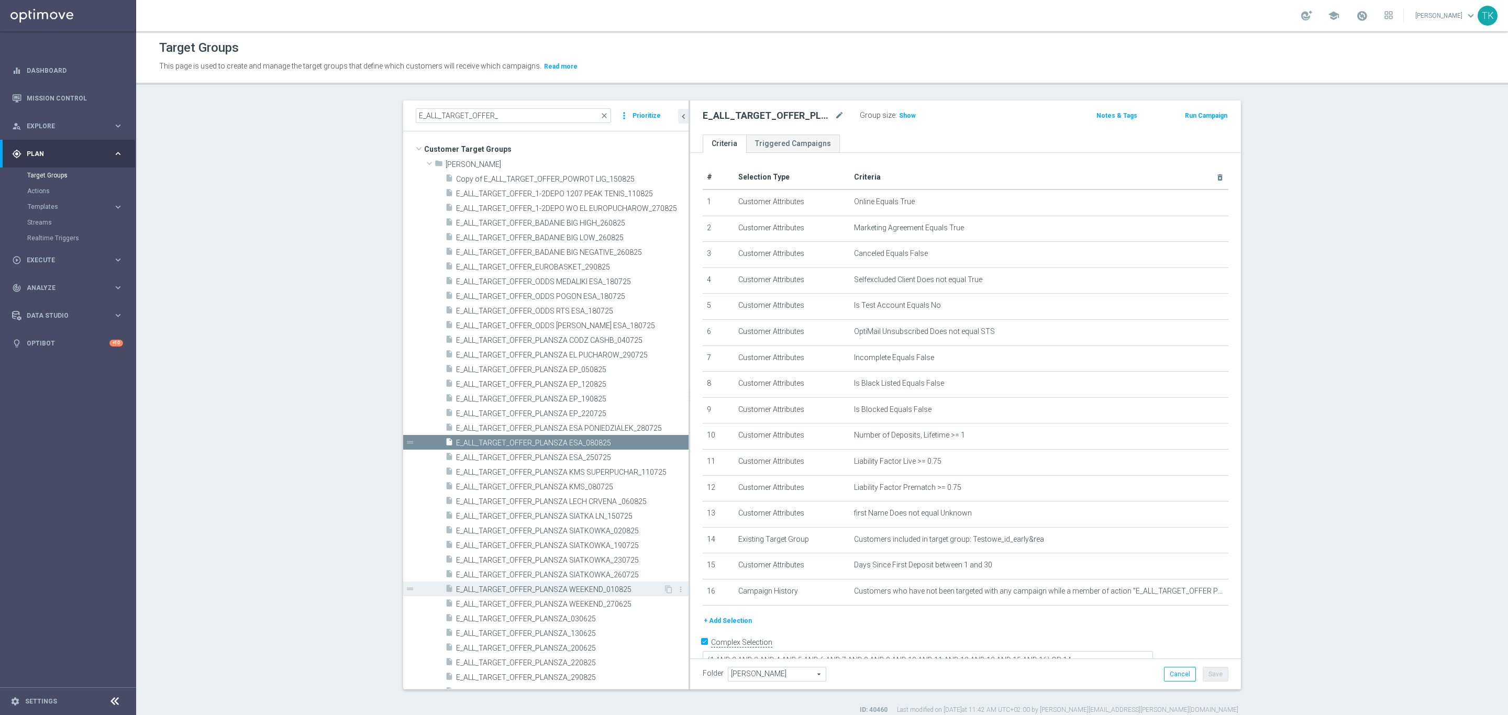
click at [590, 591] on span "E_ALL_TARGET_OFFER_PLANSZA WEEKEND_010825" at bounding box center [559, 589] width 207 height 9
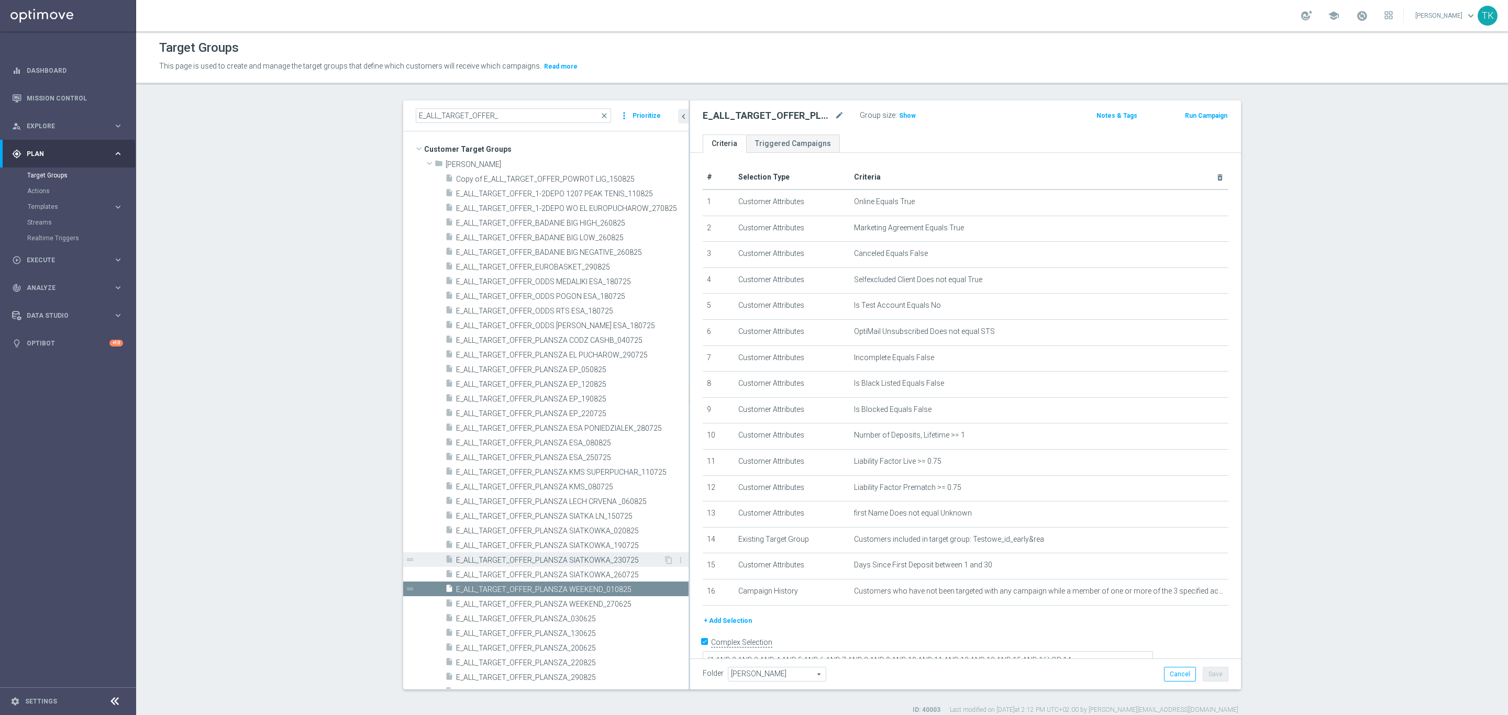
click at [594, 560] on span "E_ALL_TARGET_OFFER_PLANSZA SIATKOWKA_230725" at bounding box center [559, 560] width 207 height 9
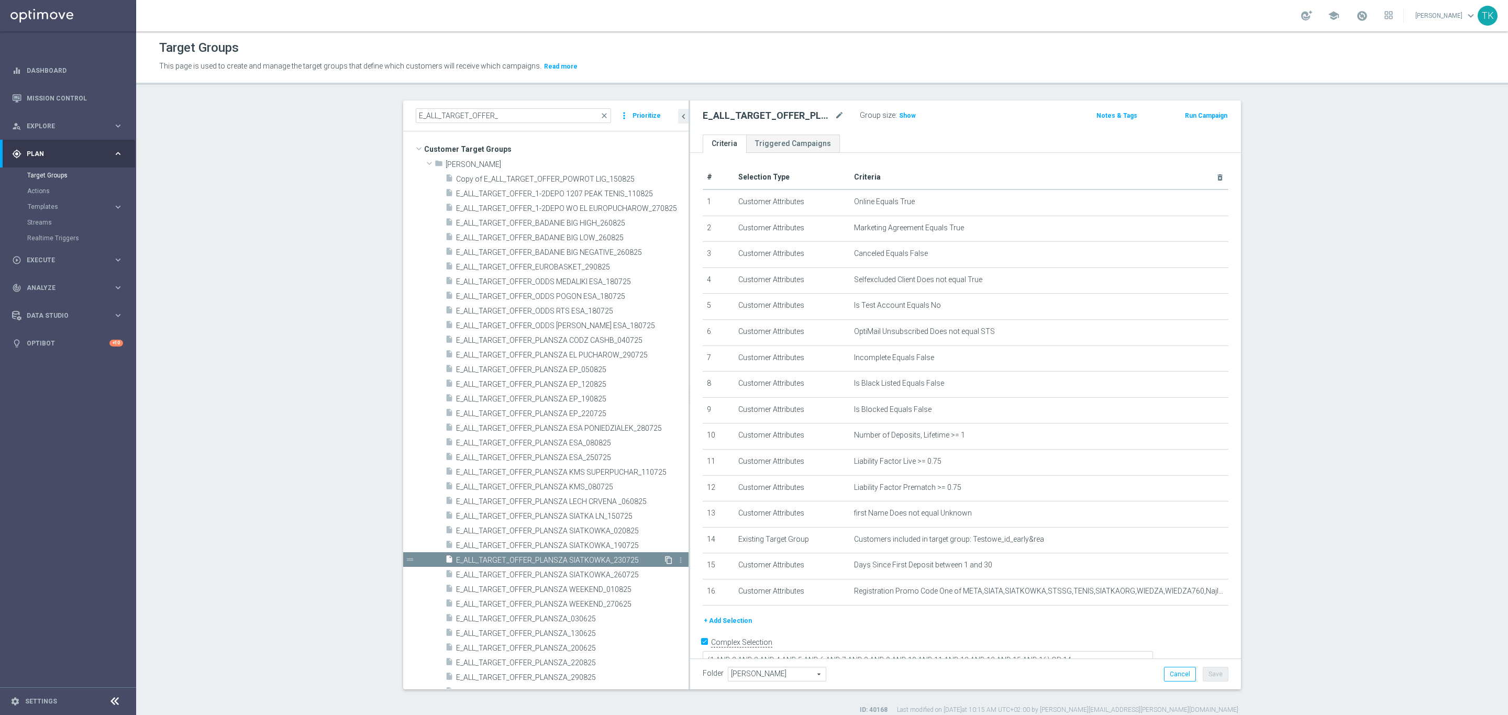
click at [665, 558] on icon "content_copy" at bounding box center [669, 560] width 8 height 8
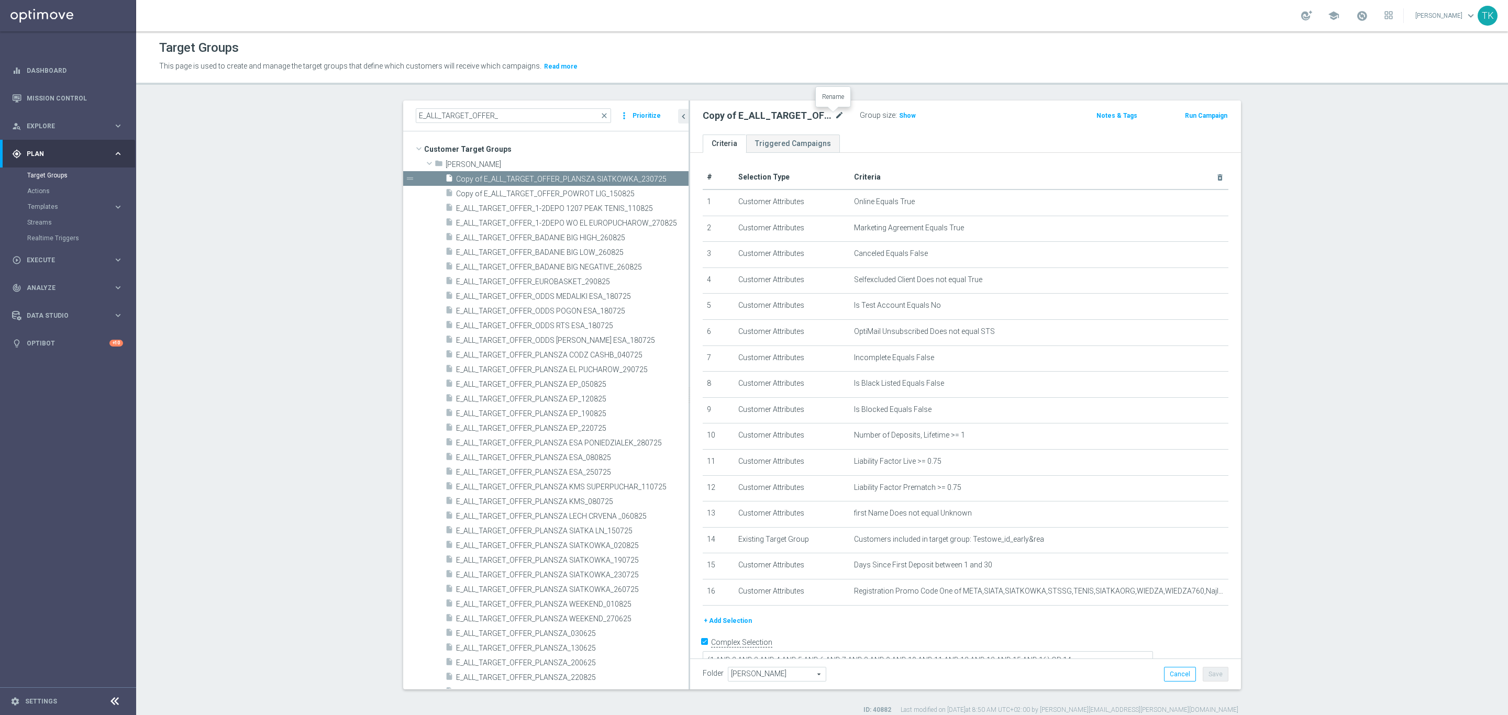
click at [835, 110] on icon "mode_edit" at bounding box center [839, 115] width 9 height 13
type input "E_ALL_TARGET_OFFER_POL HOL_020925"
click at [932, 131] on div "E_ALL_TARGET_OFFER_POL HOL_020925 Group size : Show Notes & Tags Run Campaign" at bounding box center [965, 118] width 551 height 34
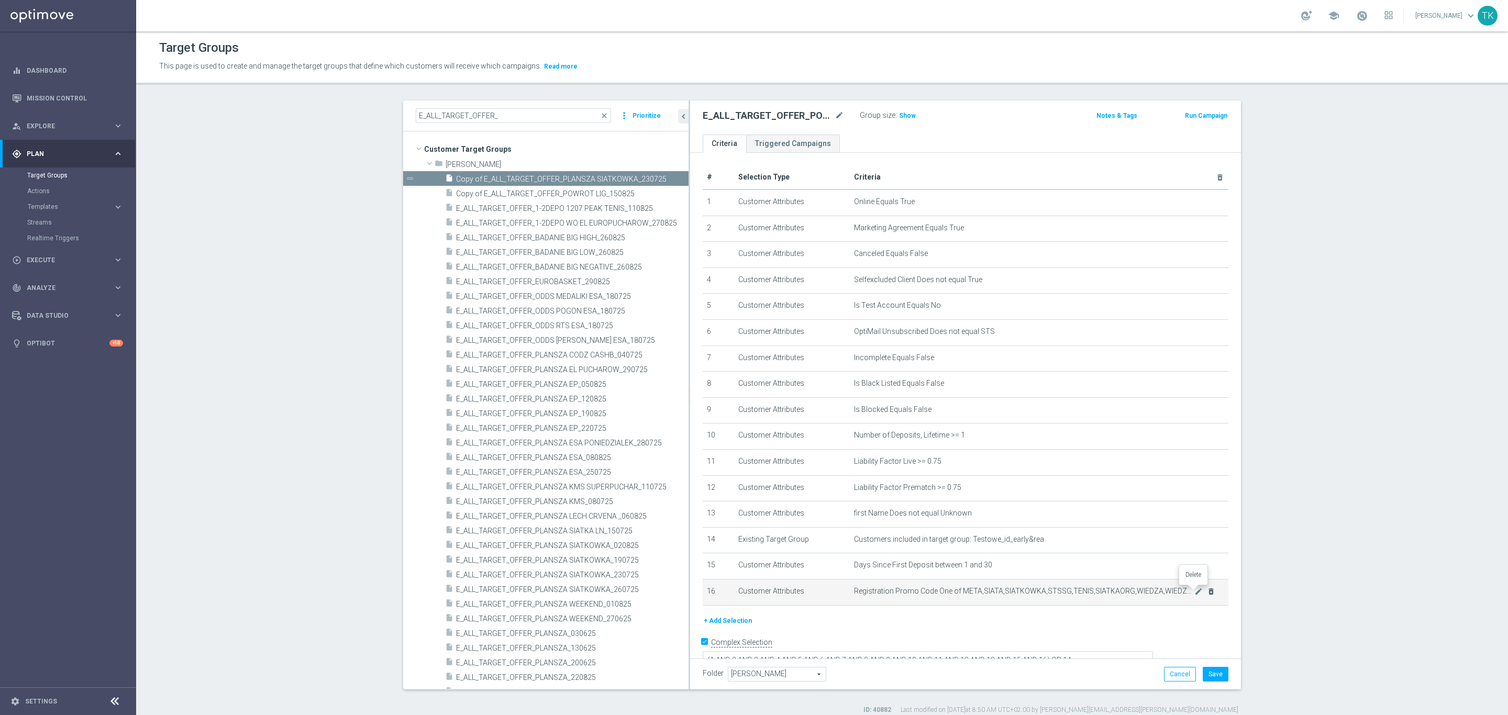
click at [1207, 592] on icon "delete_forever" at bounding box center [1211, 592] width 8 height 8
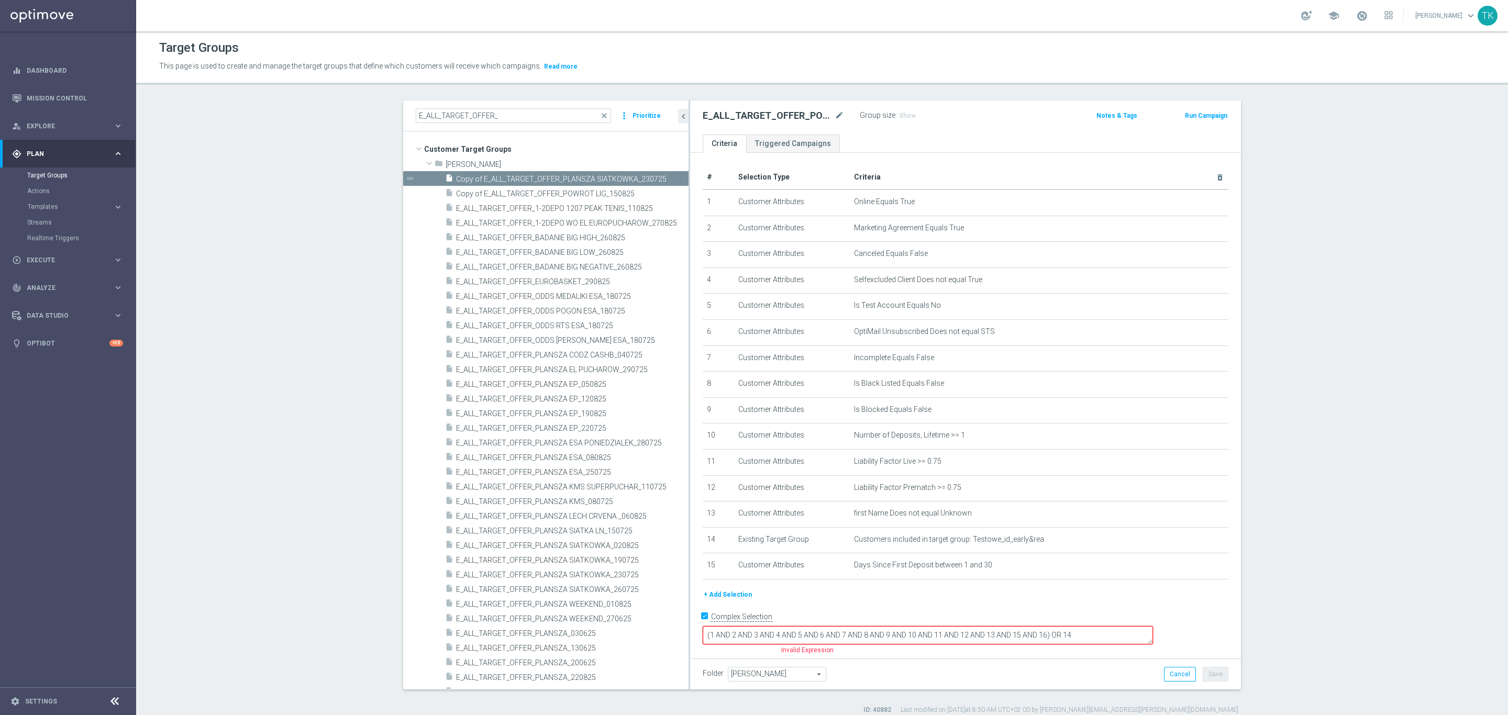
click at [1117, 630] on textarea "(1 AND 2 AND 3 AND 4 AND 5 AND 6 AND 7 AND 8 AND 9 AND 10 AND 11 AND 12 AND 13 …" at bounding box center [928, 635] width 450 height 18
type textarea "(1 AND 2 AND 3 AND 4 AND 5 AND 6 AND 7 AND 8 AND 9 AND 10 AND 11 AND 12 AND 13 …"
click at [1208, 676] on button "Save" at bounding box center [1216, 674] width 26 height 15
click at [665, 176] on icon "content_copy" at bounding box center [669, 179] width 8 height 8
click at [835, 114] on icon "mode_edit" at bounding box center [839, 115] width 9 height 13
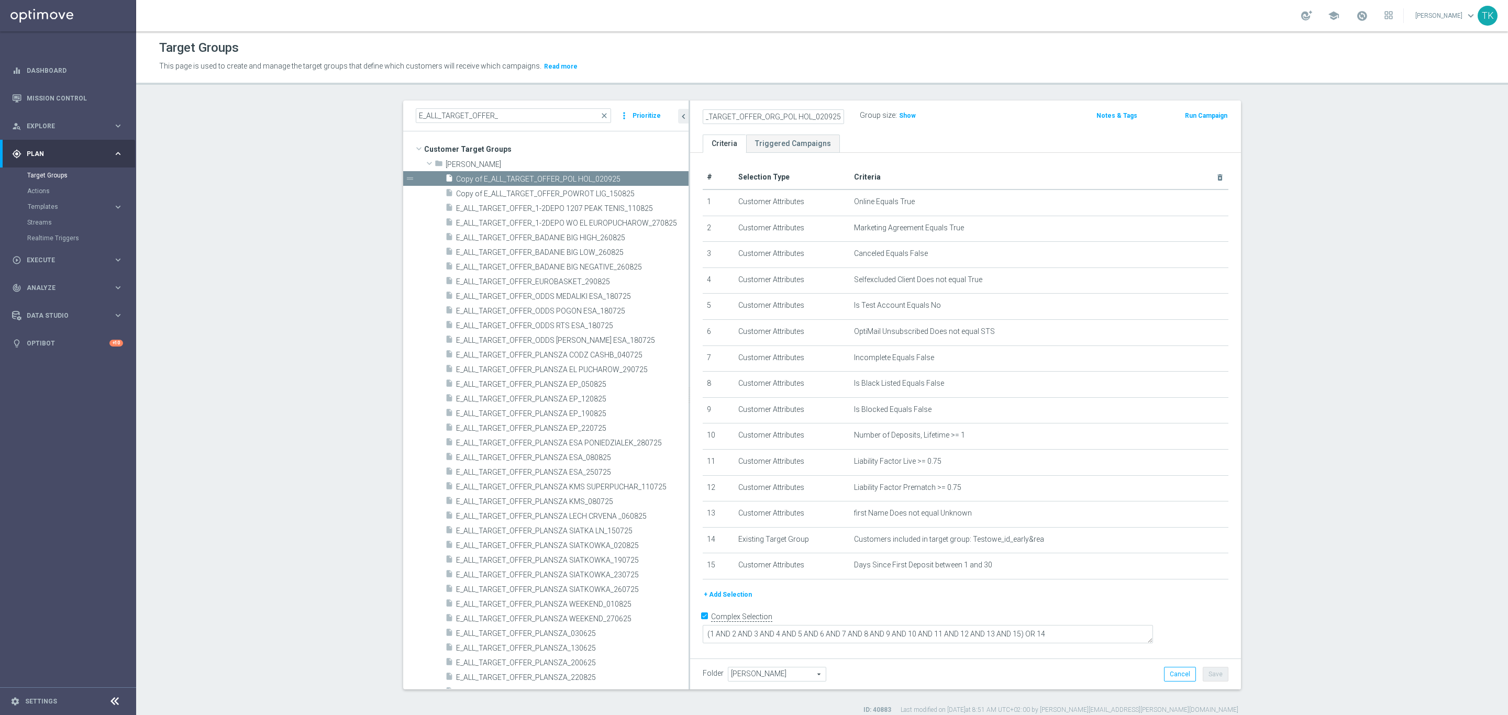
scroll to position [0, 18]
type input "E_ALL_TARGET_OFFER_ORG_POL HOL_020925"
click at [960, 129] on div "E_ALL_TARGET_OFFER_ORG_POL HOL_020925 Group size : Show Notes & Tags Run Campai…" at bounding box center [965, 118] width 551 height 34
click at [725, 592] on button "+ Add Selection" at bounding box center [728, 595] width 50 height 12
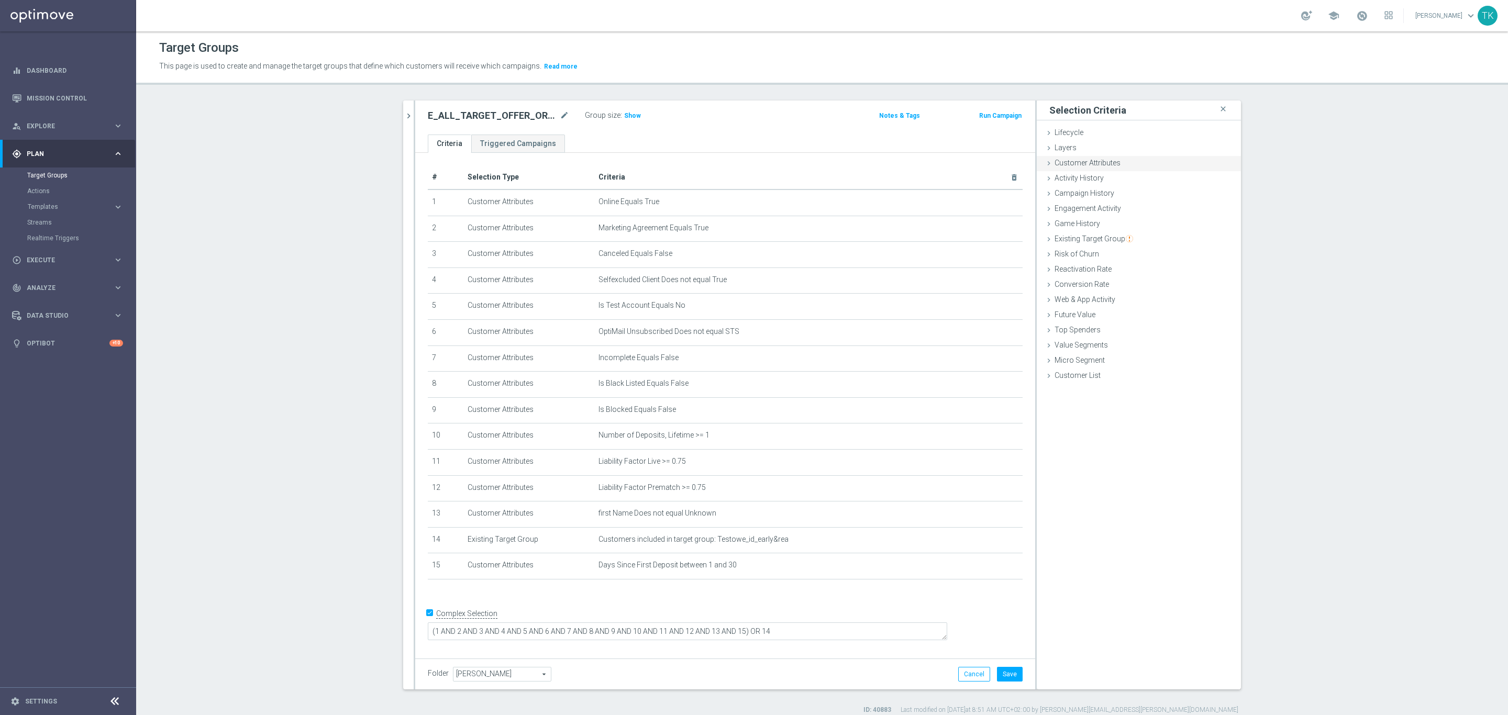
click at [1065, 163] on span "Customer Attributes" at bounding box center [1088, 163] width 66 height 8
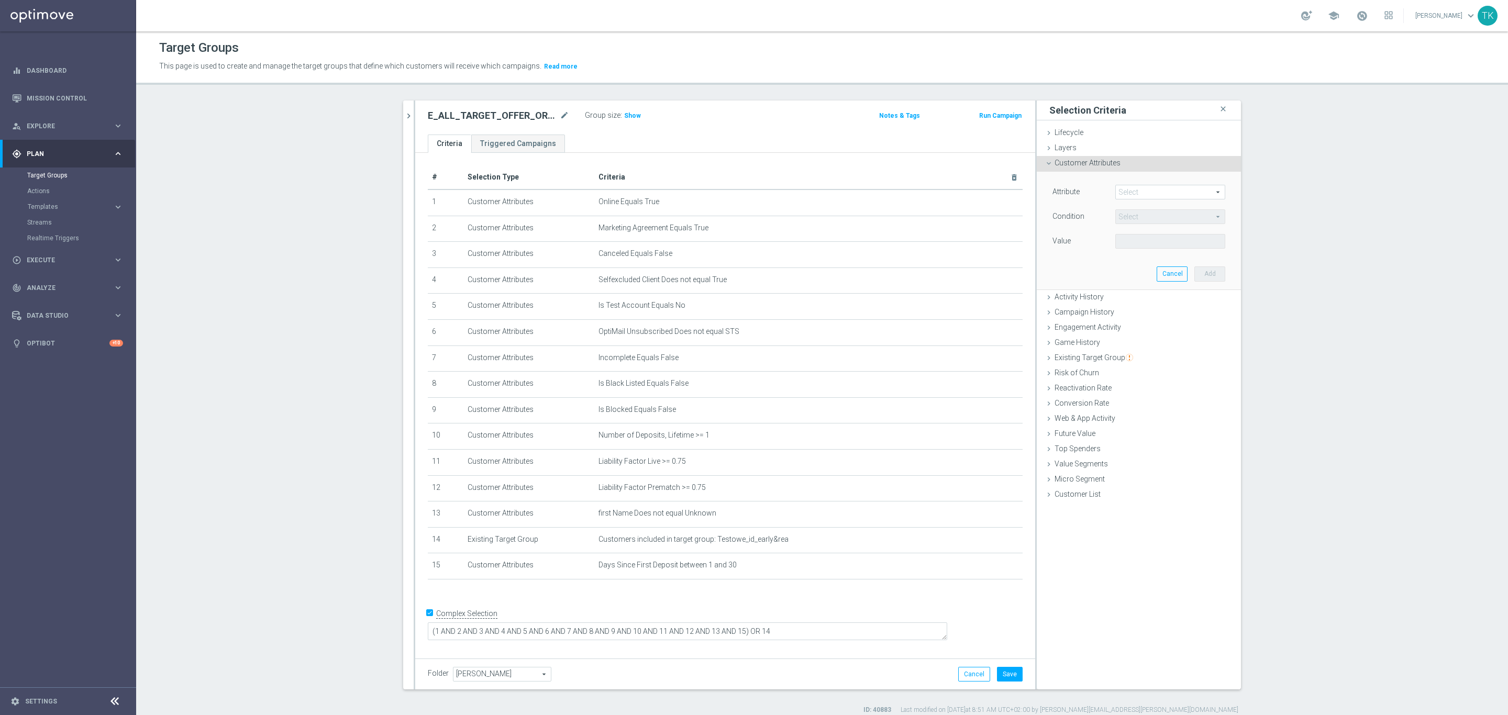
click at [1122, 189] on span at bounding box center [1170, 192] width 109 height 14
click at [1130, 197] on input "search" at bounding box center [1170, 192] width 110 height 15
type input "registr"
click at [1146, 247] on span "Registration Promo Code" at bounding box center [1170, 249] width 99 height 8
type input "Registration Promo Code"
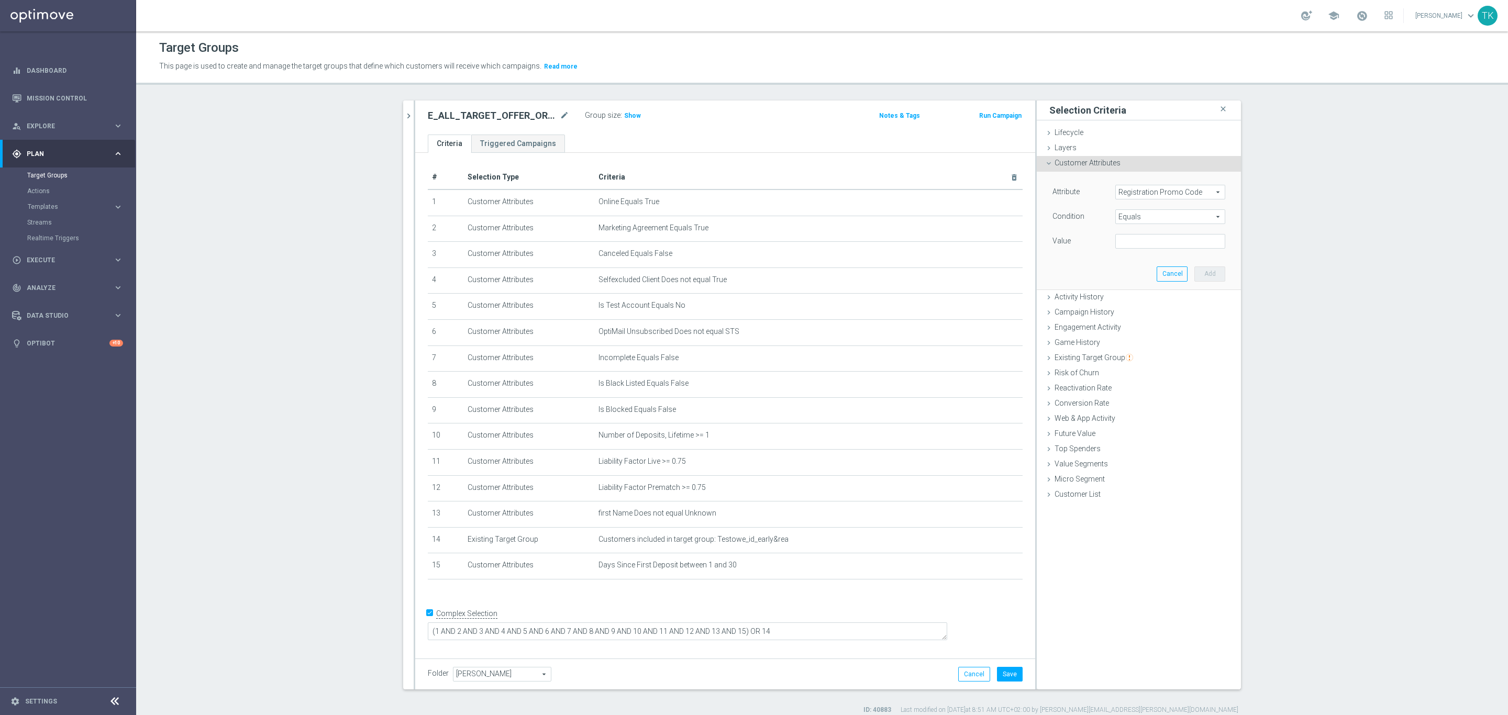
click at [1123, 216] on span "Equals" at bounding box center [1170, 217] width 109 height 14
click at [1148, 356] on span "One of" at bounding box center [1170, 355] width 99 height 8
type input "One of"
click at [1130, 250] on textarea at bounding box center [1170, 247] width 110 height 27
click at [1131, 251] on textarea at bounding box center [1170, 247] width 110 height 27
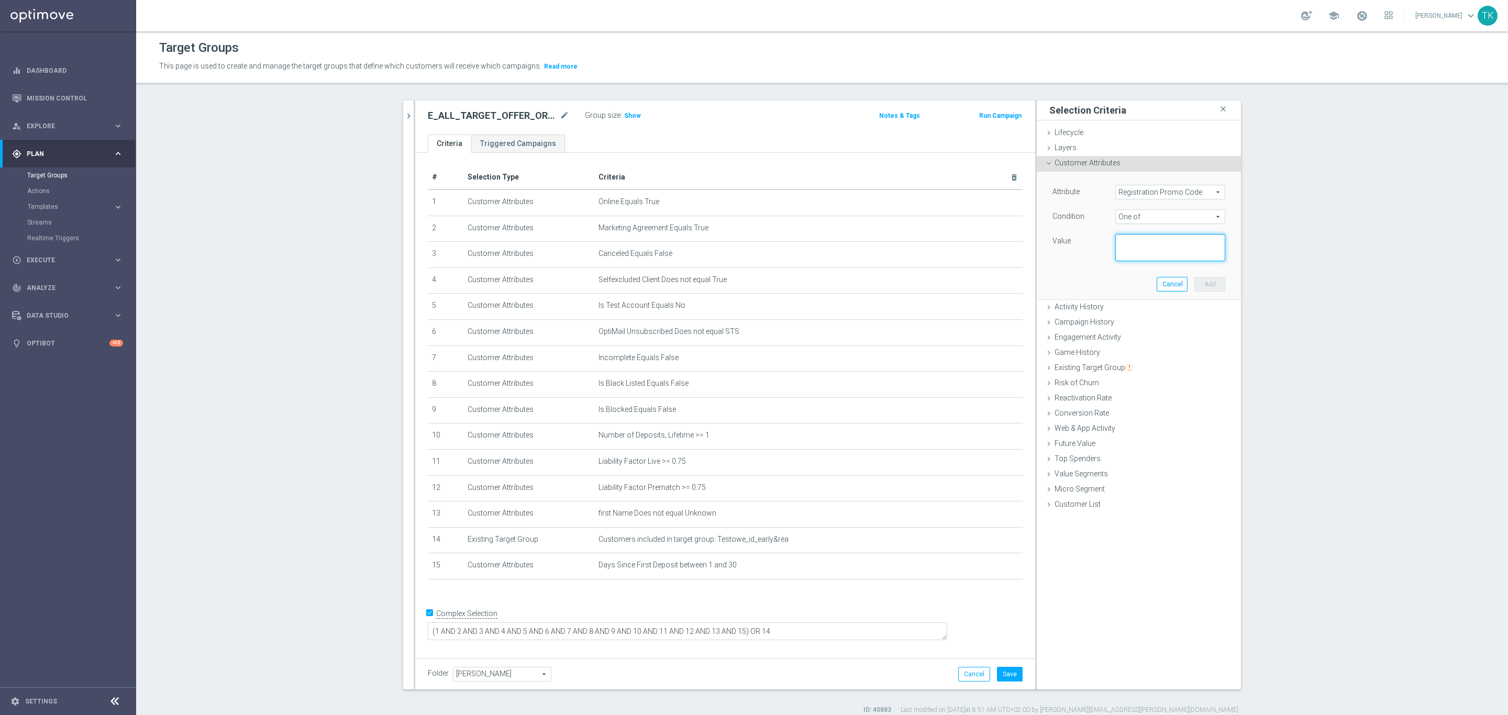
paste textarea "PEWNE25, Sts250, pewne25, PeWnE25, STs100, STS200, pewnests, Sts400, Sts200, Pe…"
type textarea "PEWNE25, Sts250, pewne25, PeWnE25, STs100, STS200, pewnests, Sts400, Sts200, Pe…"
click at [1199, 283] on button "Add" at bounding box center [1209, 284] width 31 height 15
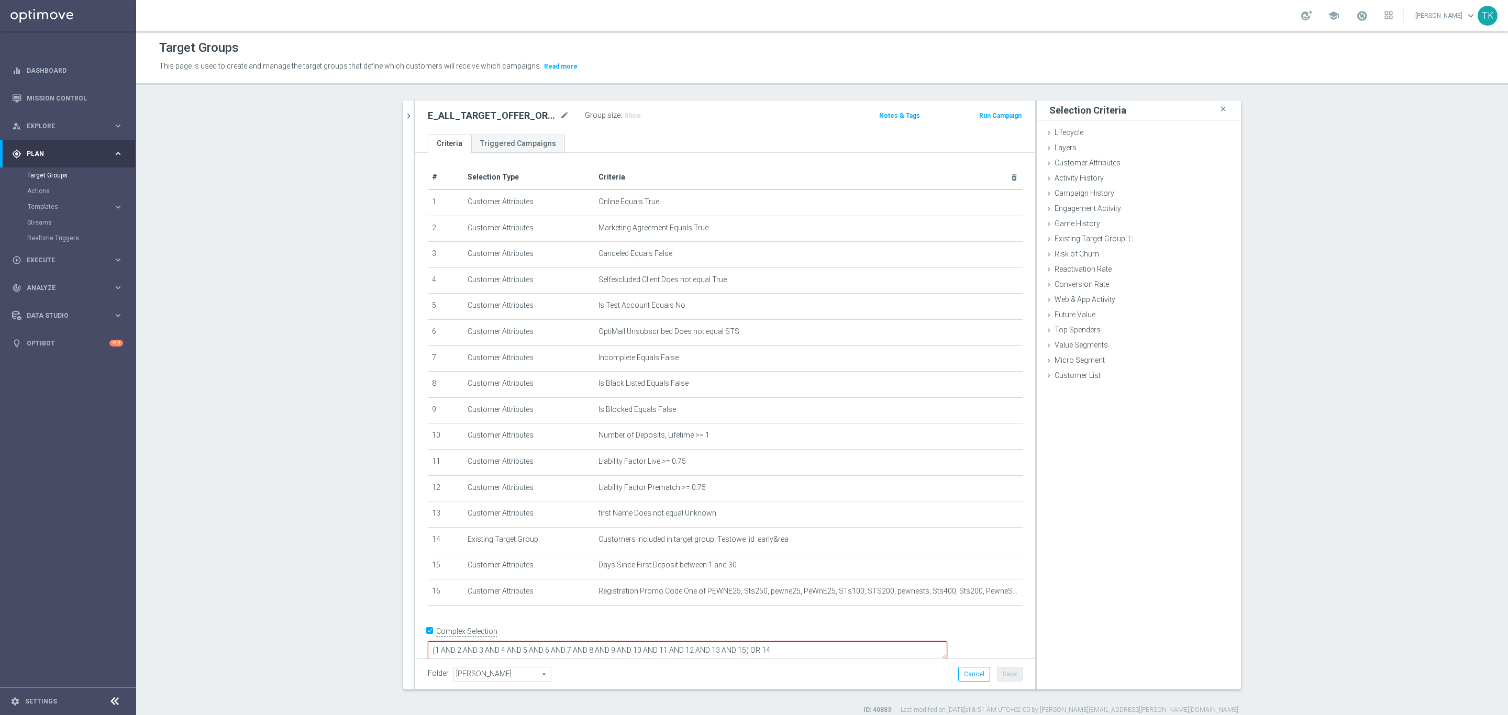
click at [819, 641] on textarea "(1 AND 2 AND 3 AND 4 AND 5 AND 6 AND 7 AND 8 AND 9 AND 10 AND 11 AND 12 AND 13 …" at bounding box center [687, 650] width 519 height 18
type textarea "(1 AND 2 AND 3 AND 4 AND 5 AND 6 AND 7 AND 8 AND 9 AND 10 AND 11 AND 12 AND 13 …"
click at [626, 115] on span "Show" at bounding box center [632, 115] width 17 height 7
click at [1005, 671] on button "Save" at bounding box center [1010, 674] width 26 height 15
click at [403, 109] on button "chevron_right" at bounding box center [408, 116] width 10 height 31
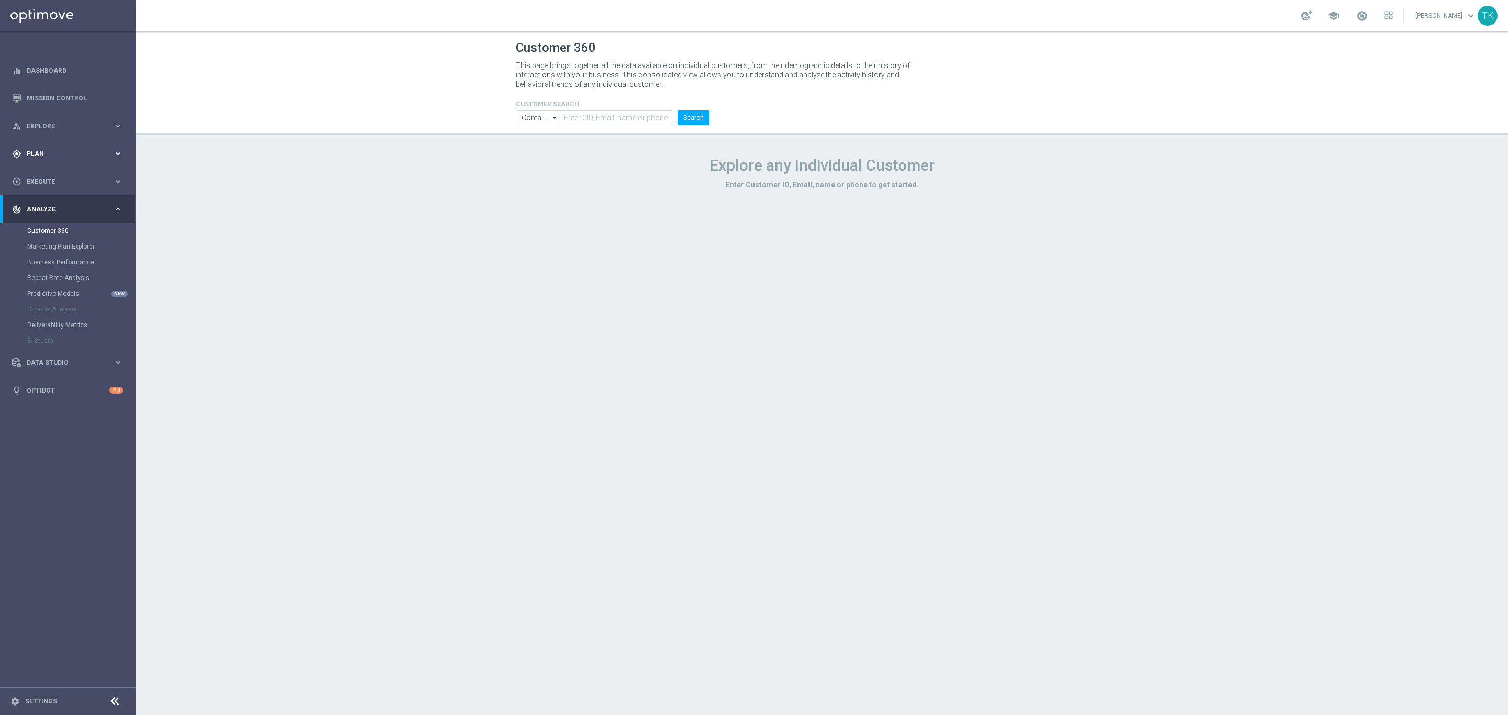
click at [30, 156] on span "Plan" at bounding box center [70, 154] width 86 height 6
click at [41, 173] on link "Target Groups" at bounding box center [68, 175] width 82 height 8
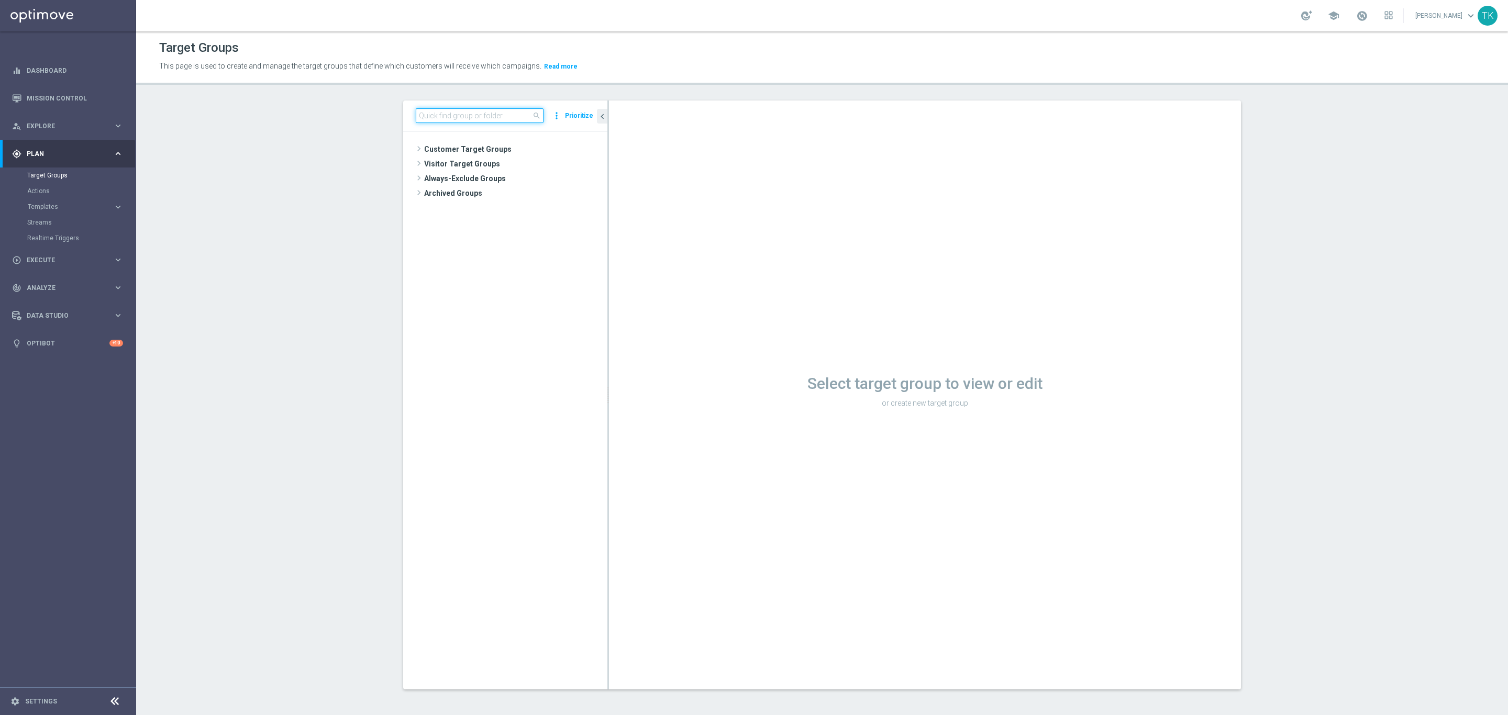
click at [460, 112] on input at bounding box center [480, 115] width 128 height 15
paste input "E_ALL_TARGET_ZBR_200 PLN 1DEPO_020925"
type input "E_ALL_TARGET_ZBR_200 PLN 1DEPO_020925"
click at [509, 175] on span "E_ALL_TARGET_ZBR_200 PLN 1DEPO_020925" at bounding box center [520, 179] width 128 height 9
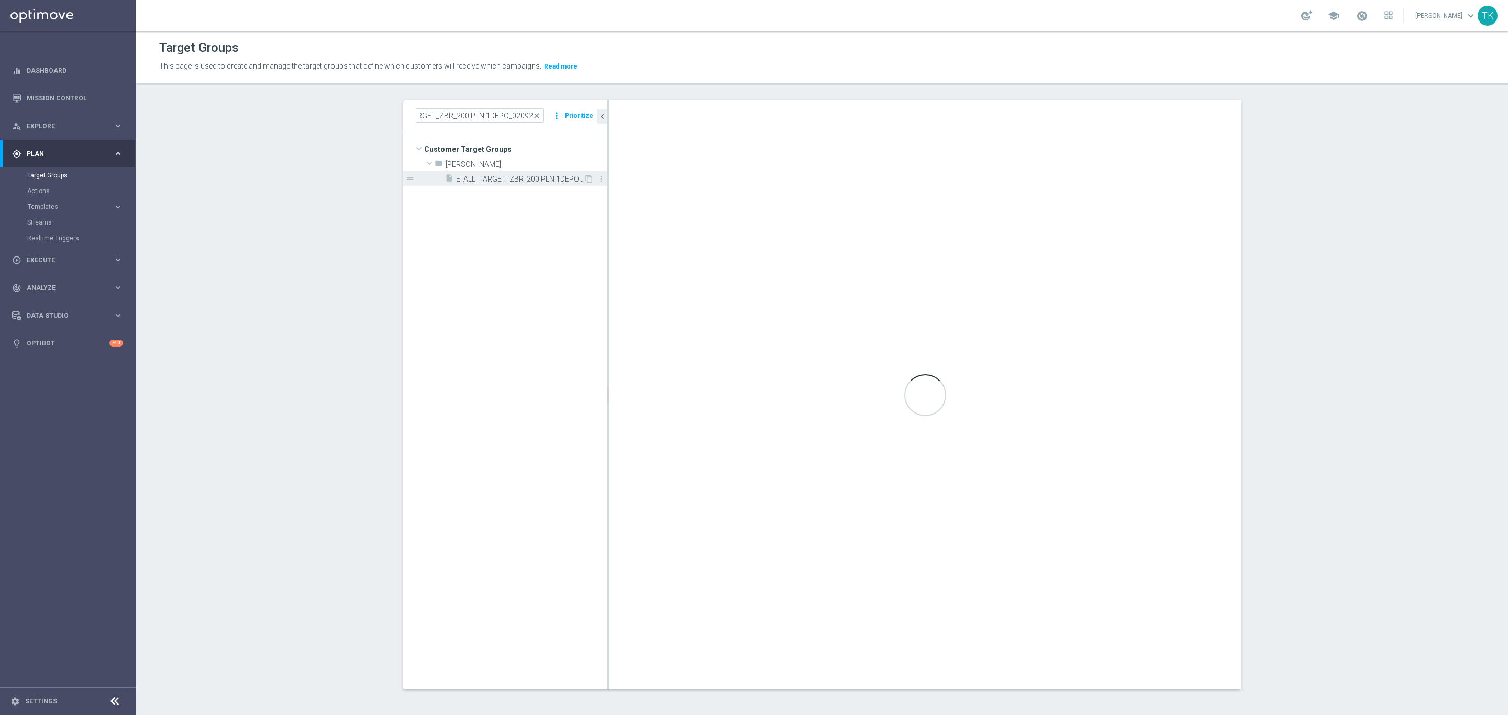
scroll to position [0, 0]
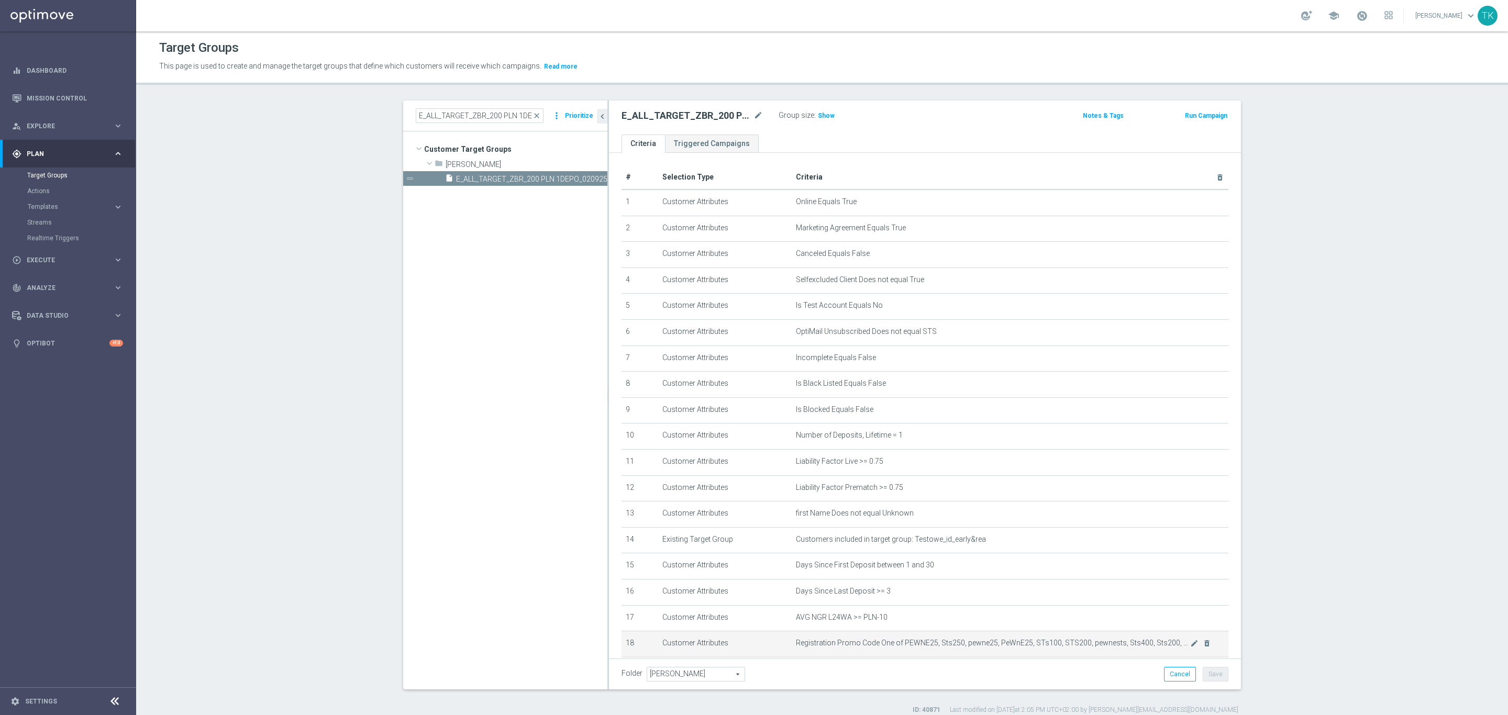
scroll to position [60, 0]
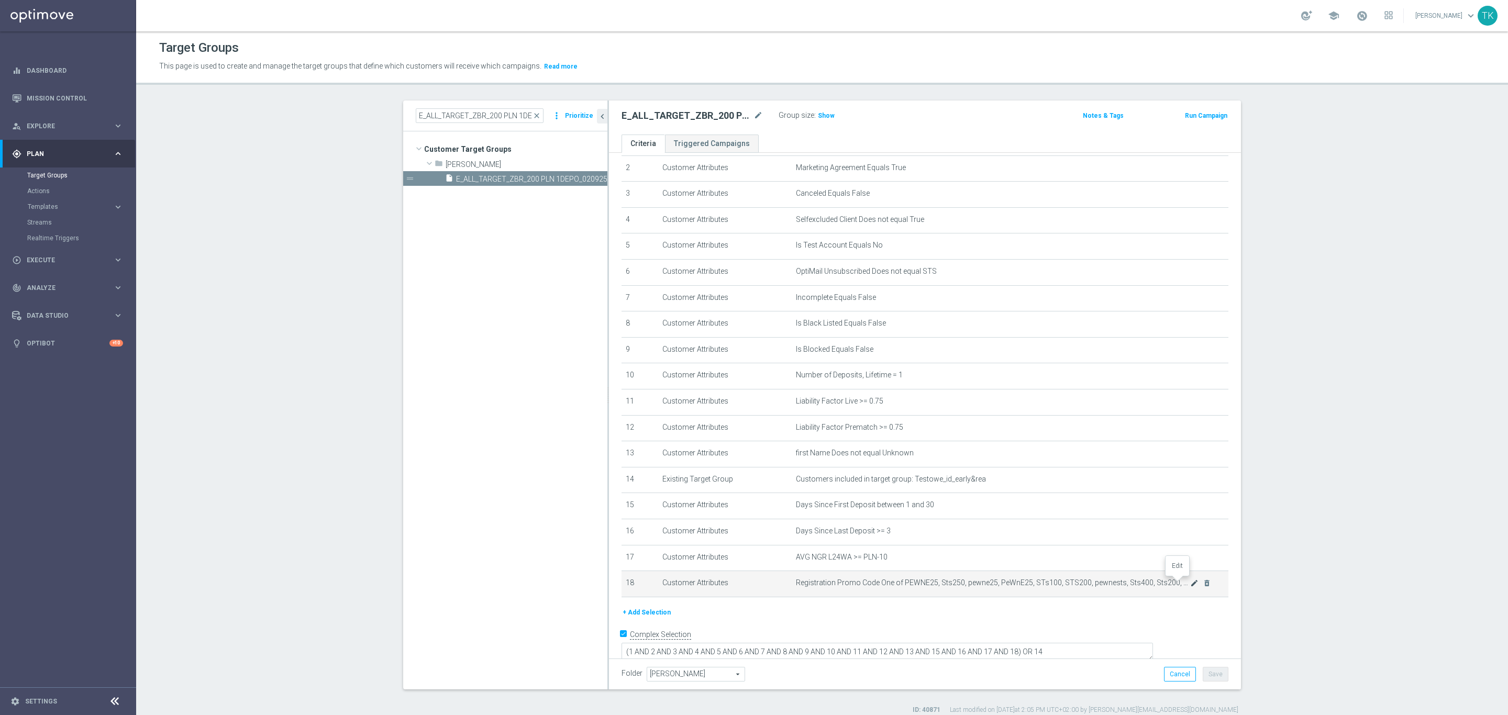
click at [1190, 581] on icon "mode_edit" at bounding box center [1194, 583] width 8 height 8
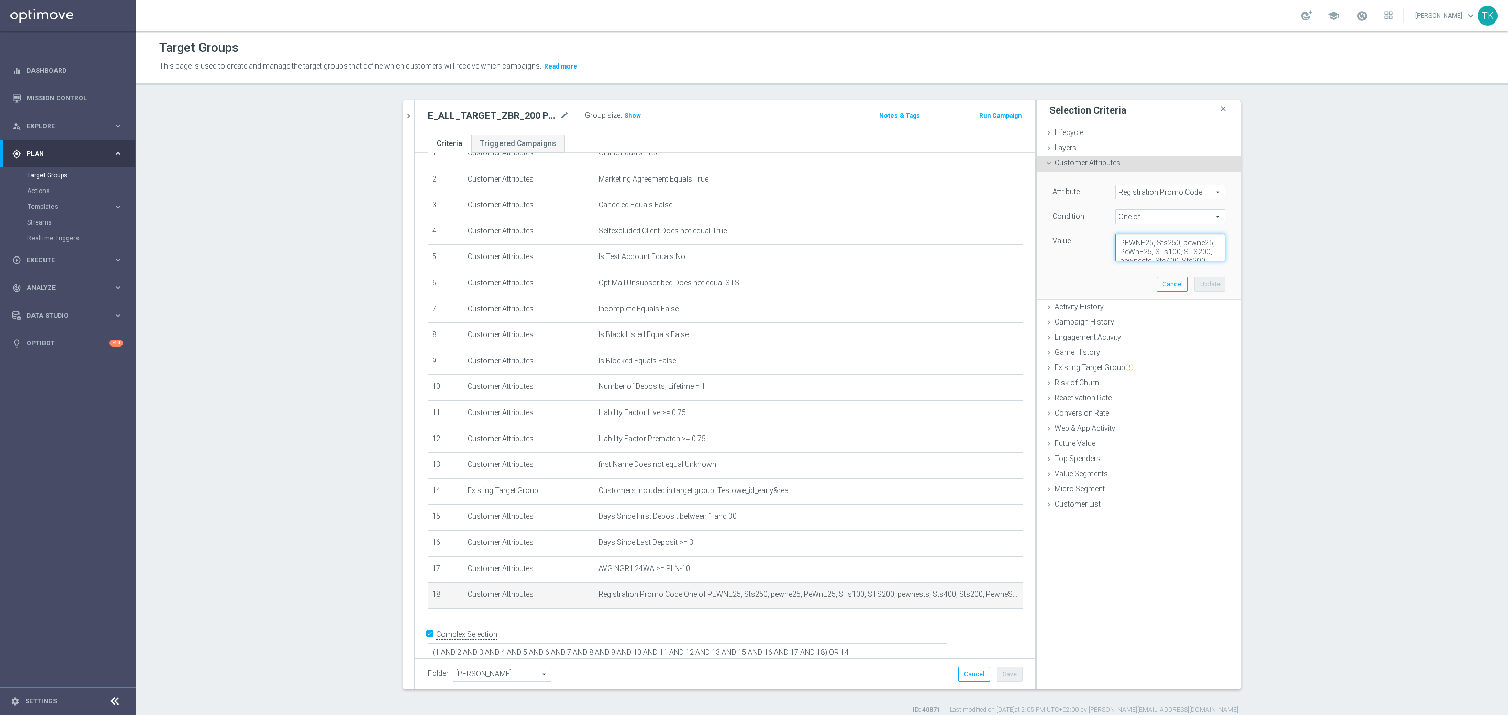
click at [1134, 250] on textarea "PEWNE25, Sts250, pewne25, PeWnE25, STs100, STS200, pewnests, Sts400, Sts200, Pe…" at bounding box center [1170, 247] width 110 height 27
